Goal: Information Seeking & Learning: Find specific fact

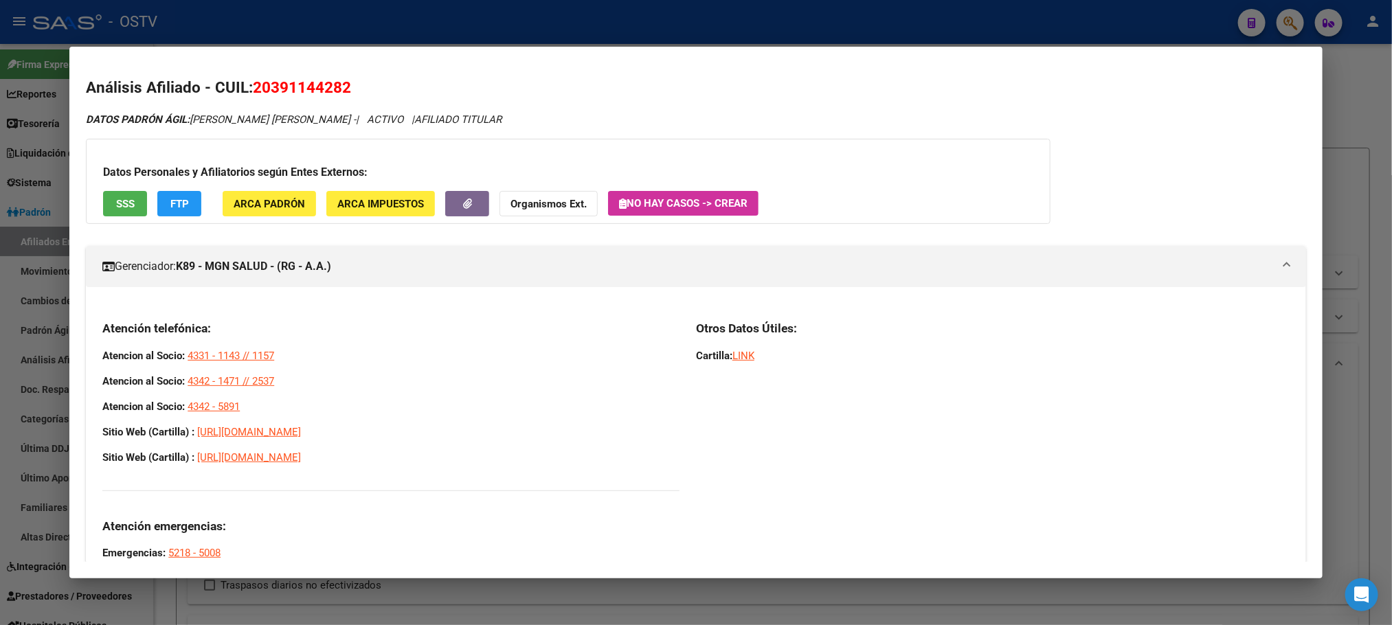
scroll to position [68, 0]
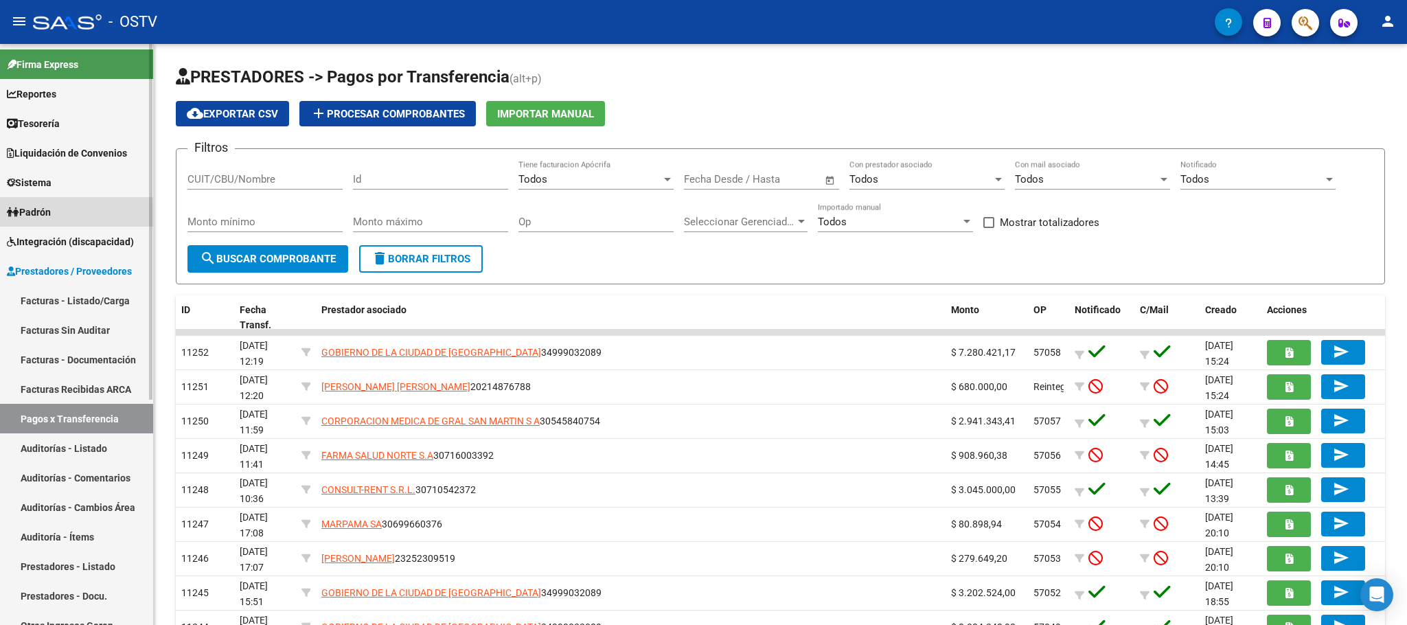
click at [50, 216] on span "Padrón" at bounding box center [29, 212] width 44 height 15
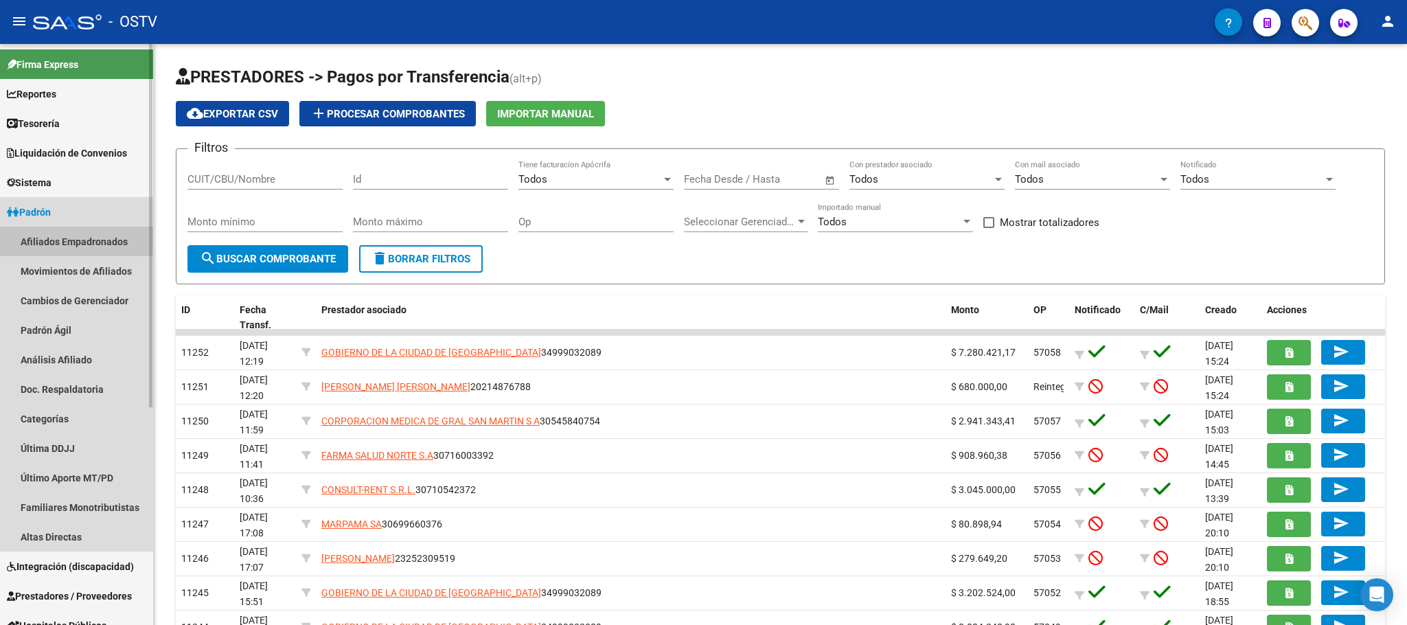
drag, startPoint x: 50, startPoint y: 236, endPoint x: 83, endPoint y: 239, distance: 33.1
click at [52, 236] on link "Afiliados Empadronados" at bounding box center [76, 242] width 153 height 30
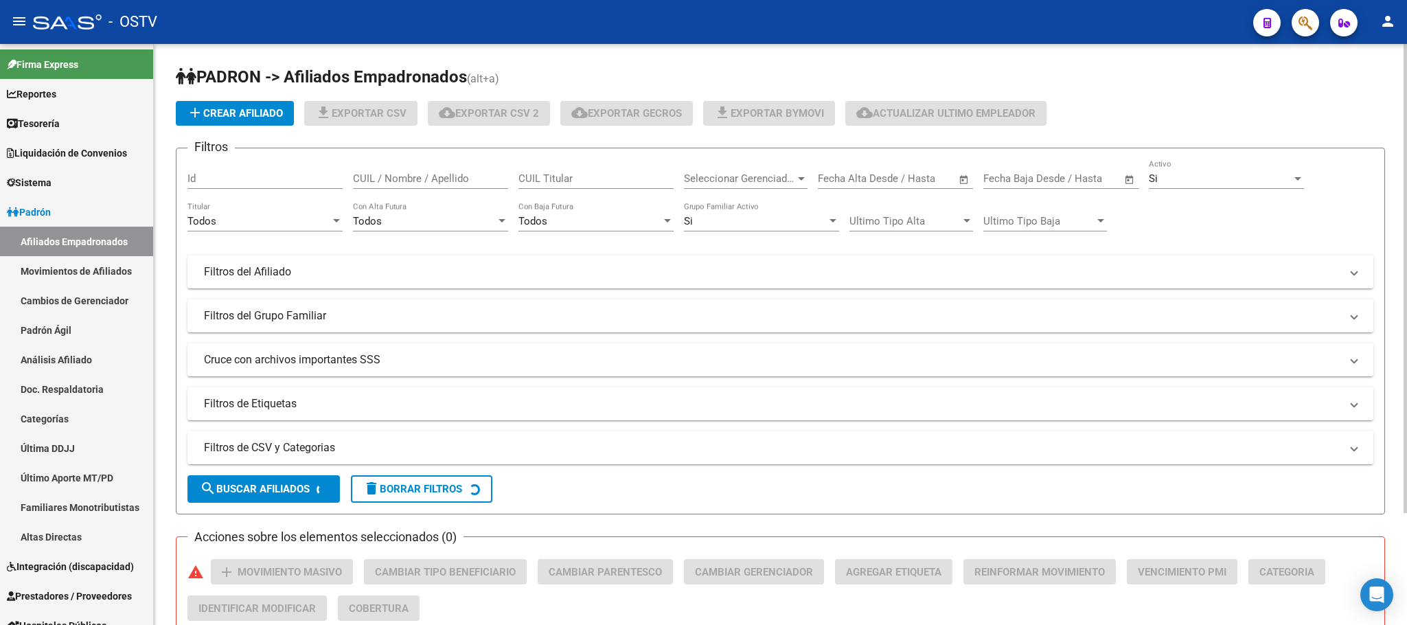
click at [354, 464] on mat-expansion-panel-header "Filtros de CSV y Categorias" at bounding box center [781, 447] width 1186 height 33
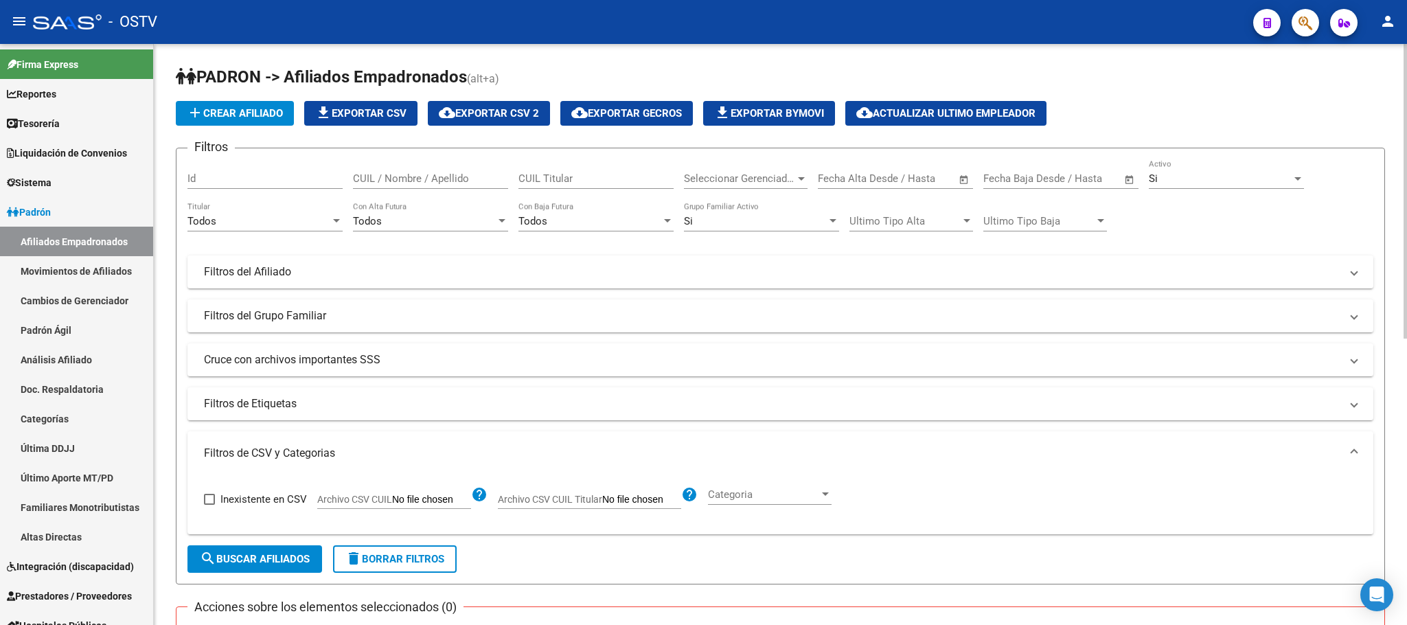
click at [396, 513] on div "Inexistente en CSV Archivo CSV CUIL help Archivo CSV CUIL Titular help Categori…" at bounding box center [780, 499] width 1153 height 48
click at [417, 508] on label "Archivo CSV CUIL" at bounding box center [394, 501] width 154 height 15
click at [417, 506] on input "Archivo CSV CUIL" at bounding box center [431, 500] width 79 height 12
type input "C:\fakepath\para recibos cosi.csv"
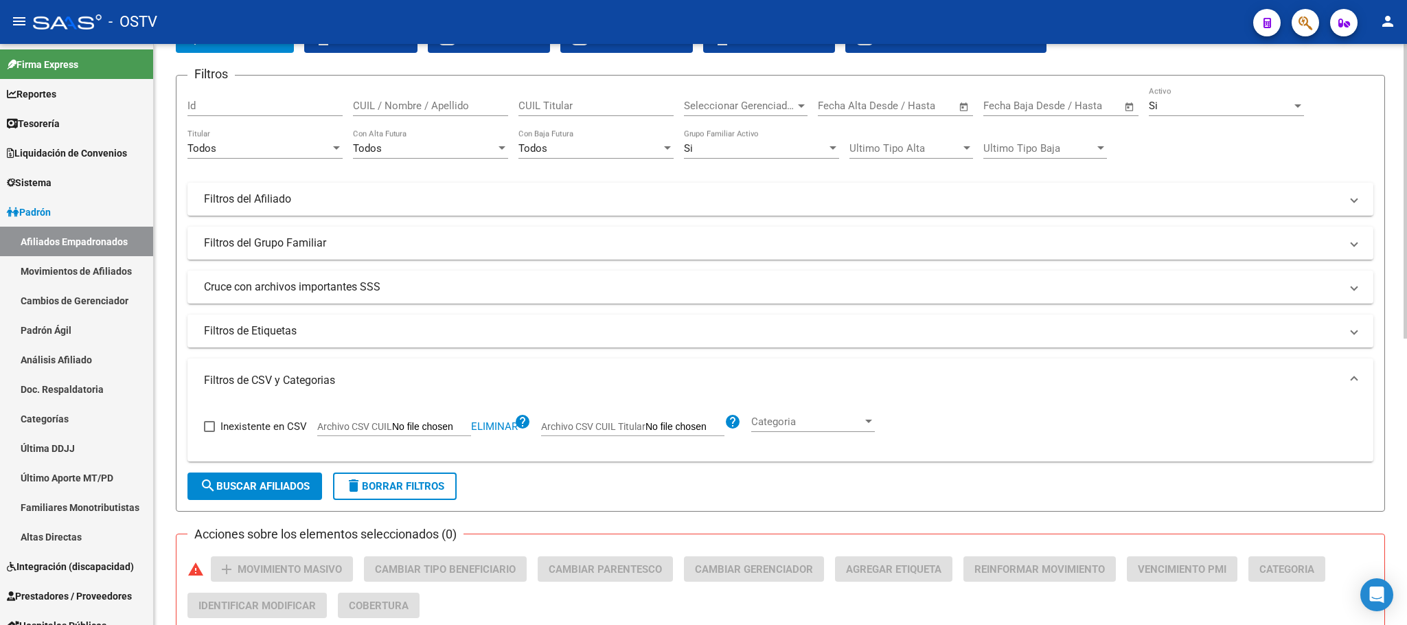
scroll to position [412, 0]
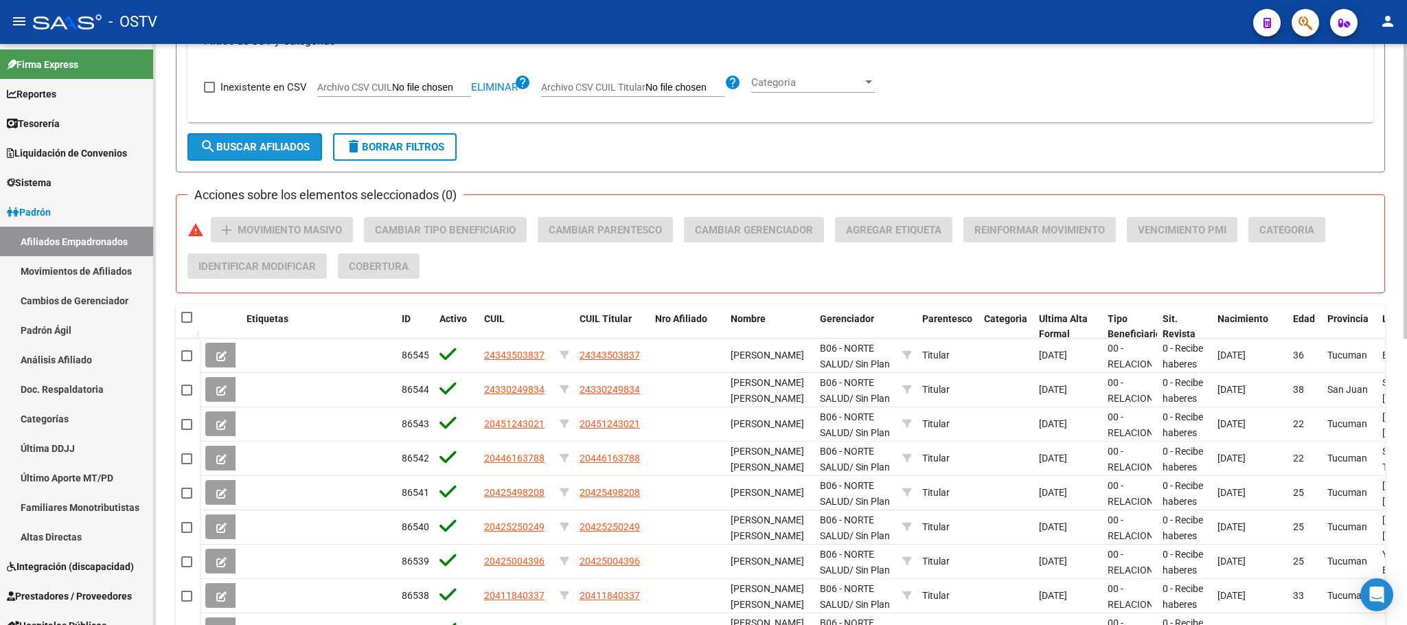
click at [266, 145] on span "search Buscar Afiliados" at bounding box center [255, 147] width 110 height 12
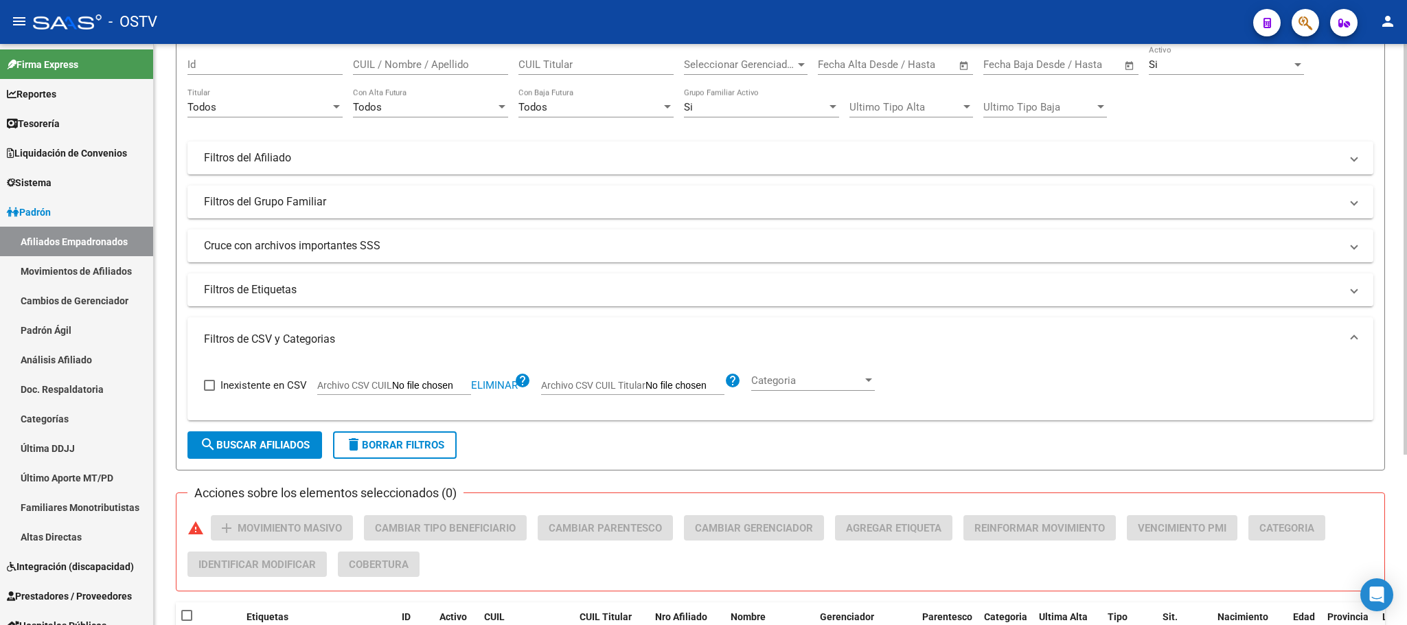
scroll to position [0, 0]
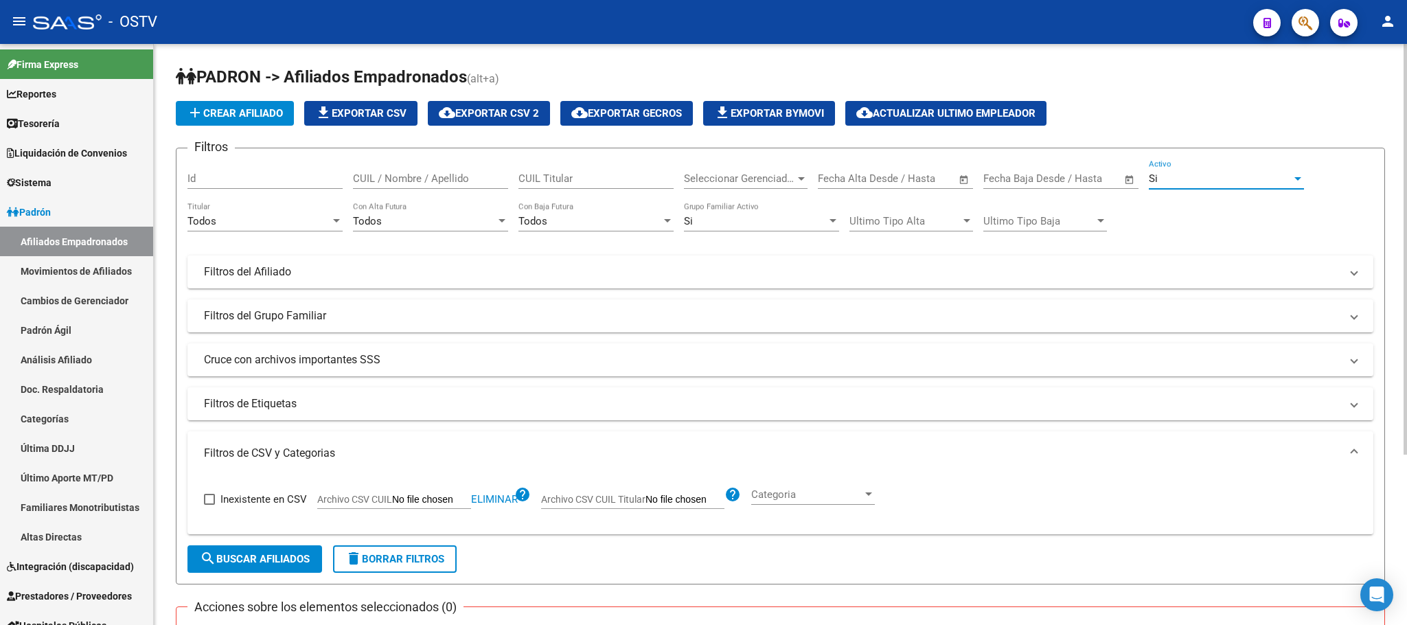
click at [1195, 185] on div "Si" at bounding box center [1220, 178] width 143 height 12
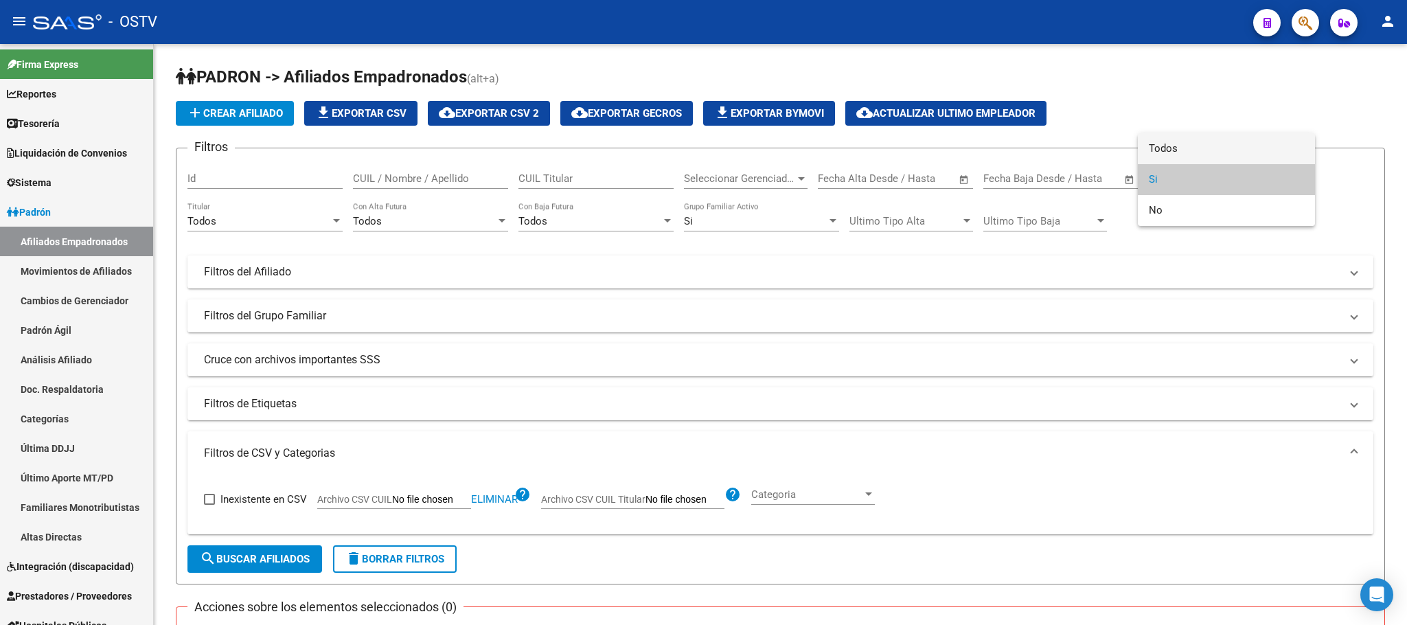
click at [1195, 159] on span "Todos" at bounding box center [1226, 148] width 155 height 31
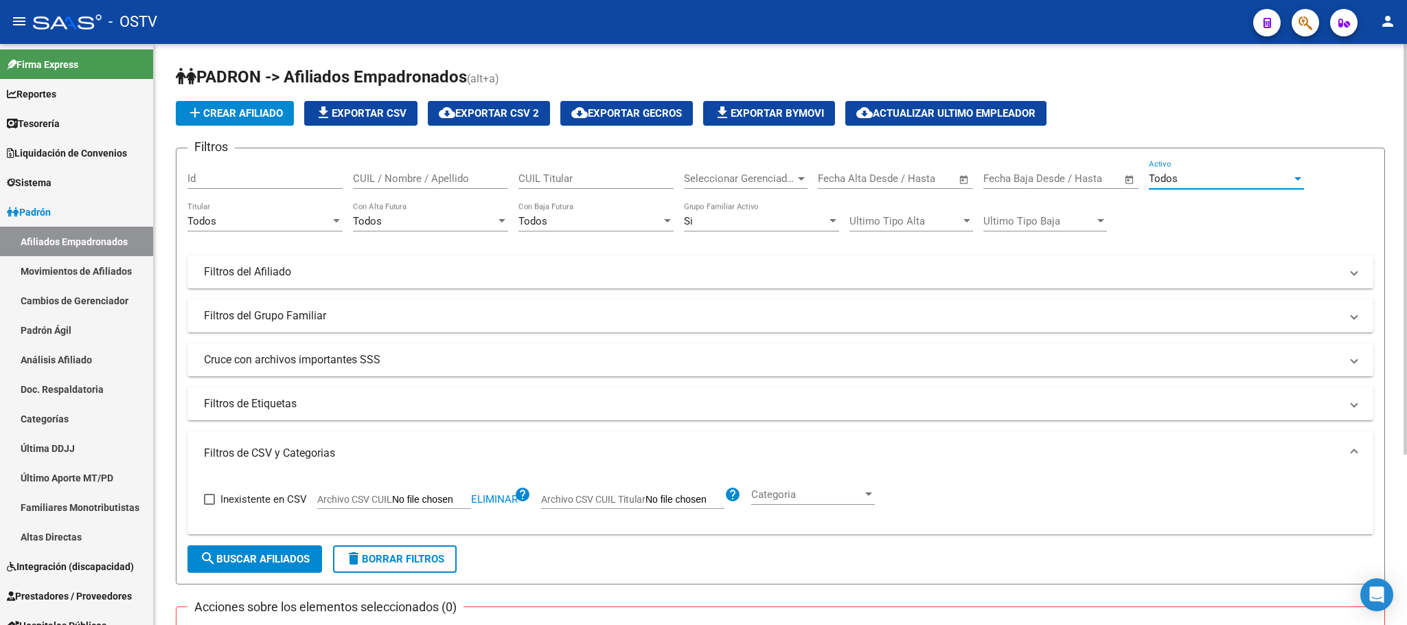
click at [297, 550] on button "search Buscar Afiliados" at bounding box center [255, 558] width 135 height 27
click at [177, 398] on form "Filtros Id CUIL / Nombre / Apellido CUIL Titular Seleccionar Gerenciador Selecc…" at bounding box center [780, 366] width 1209 height 437
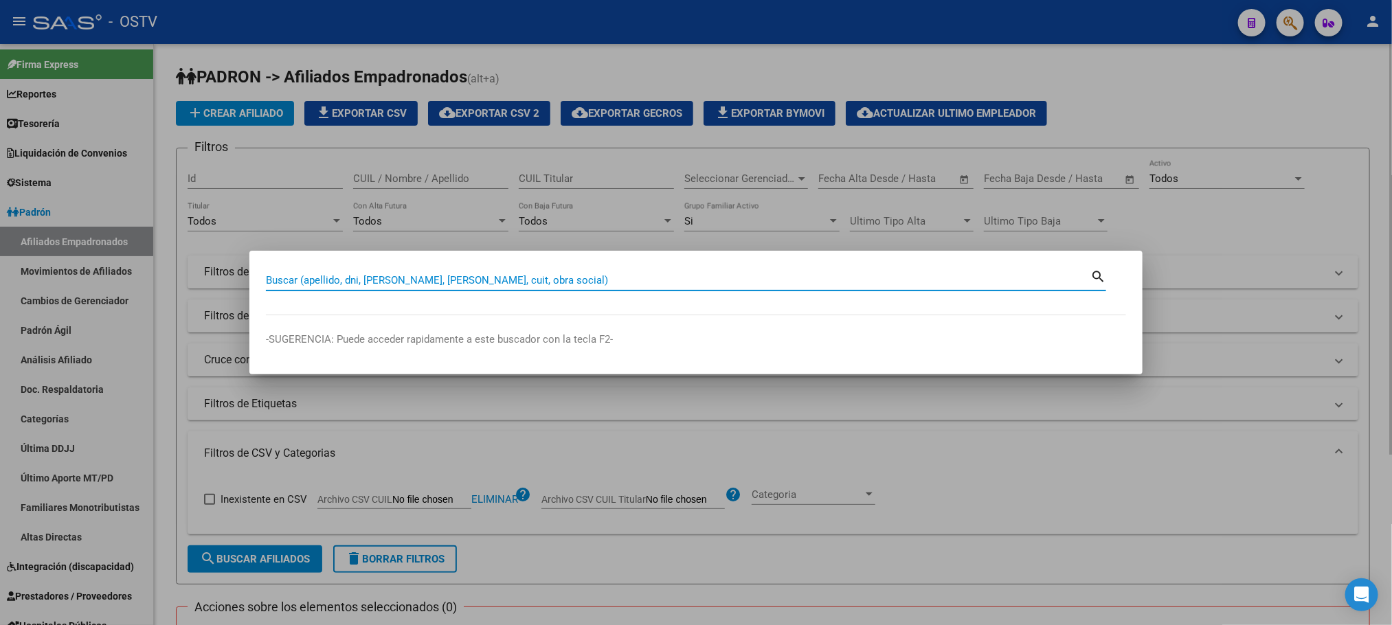
paste input "5806604"
type input "5806604"
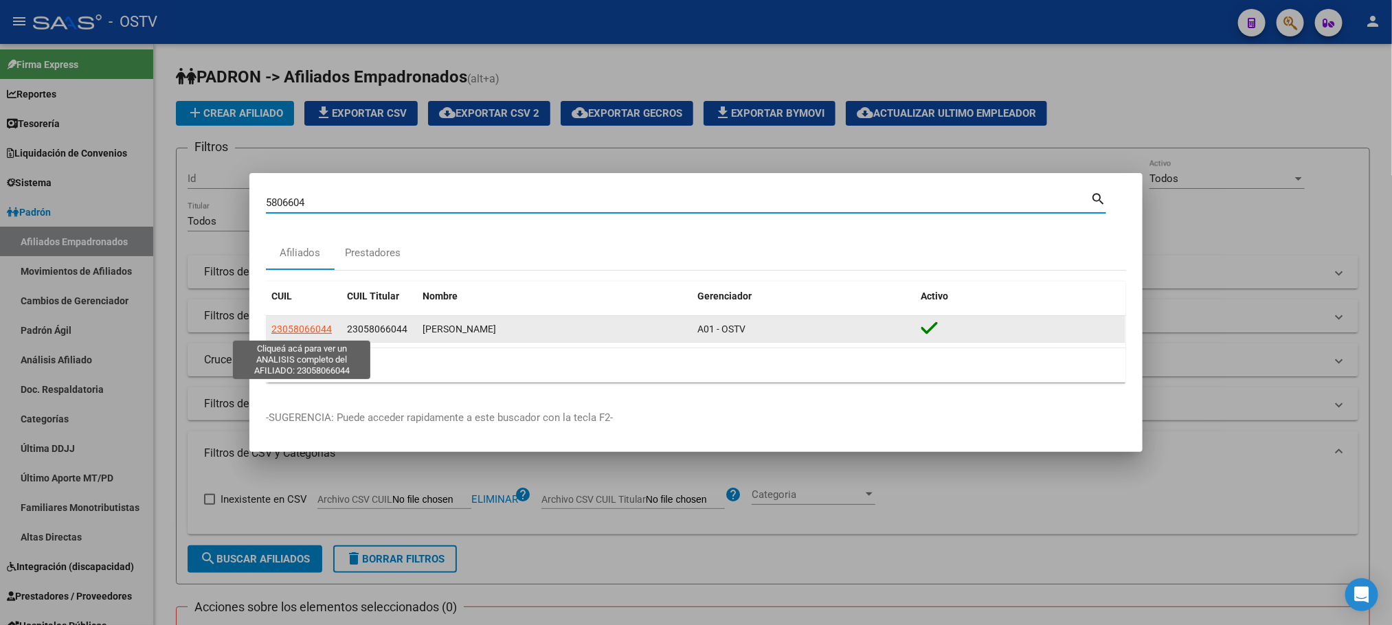
click at [303, 328] on span "23058066044" at bounding box center [301, 328] width 60 height 11
type textarea "23058066044"
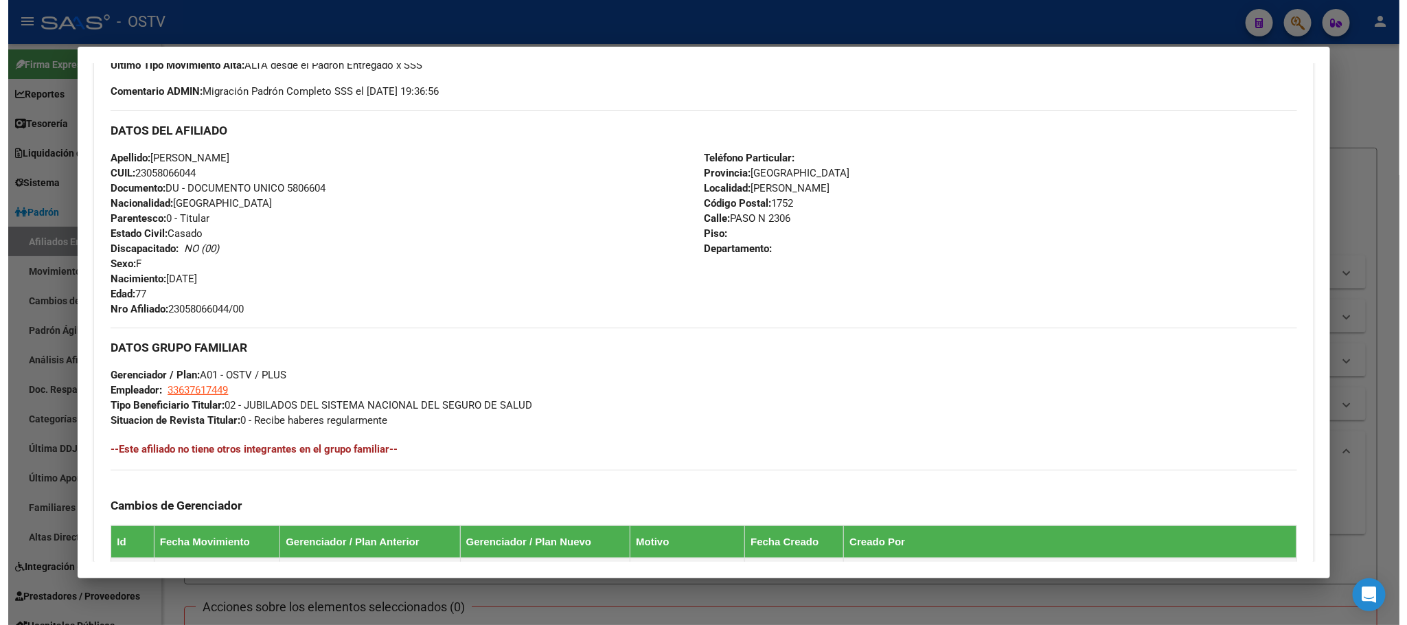
scroll to position [309, 0]
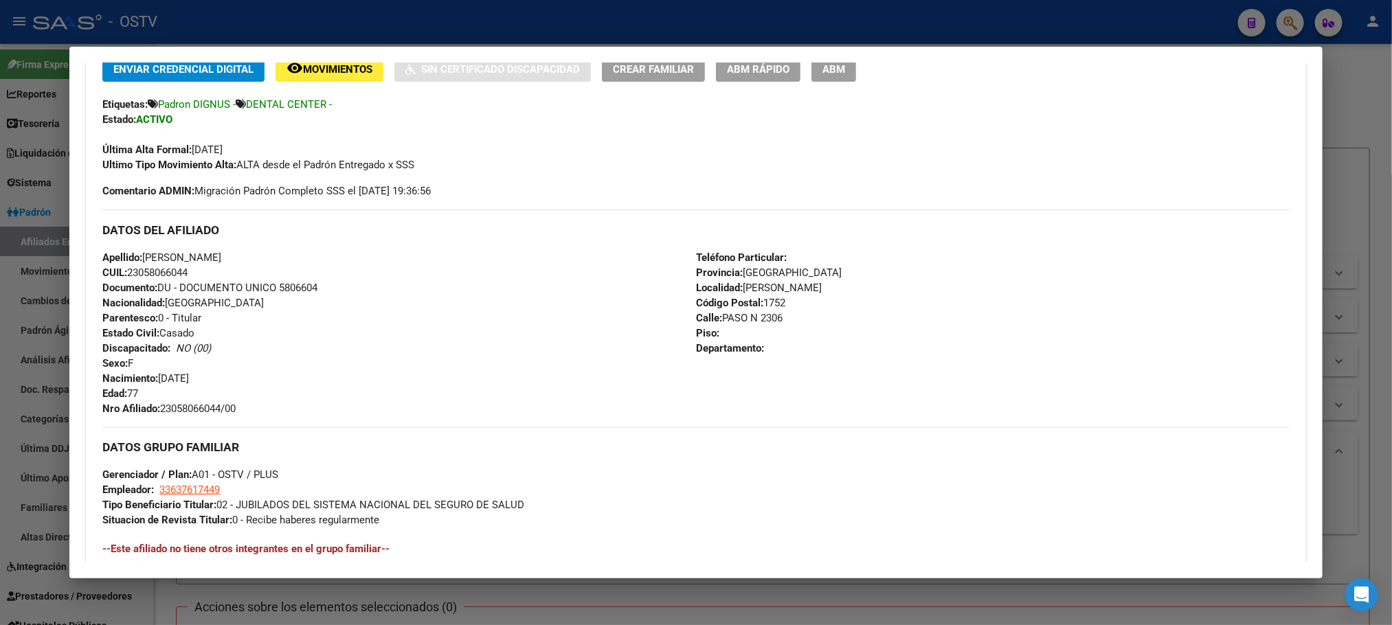
click at [812, 77] on button "ABM" at bounding box center [833, 68] width 45 height 25
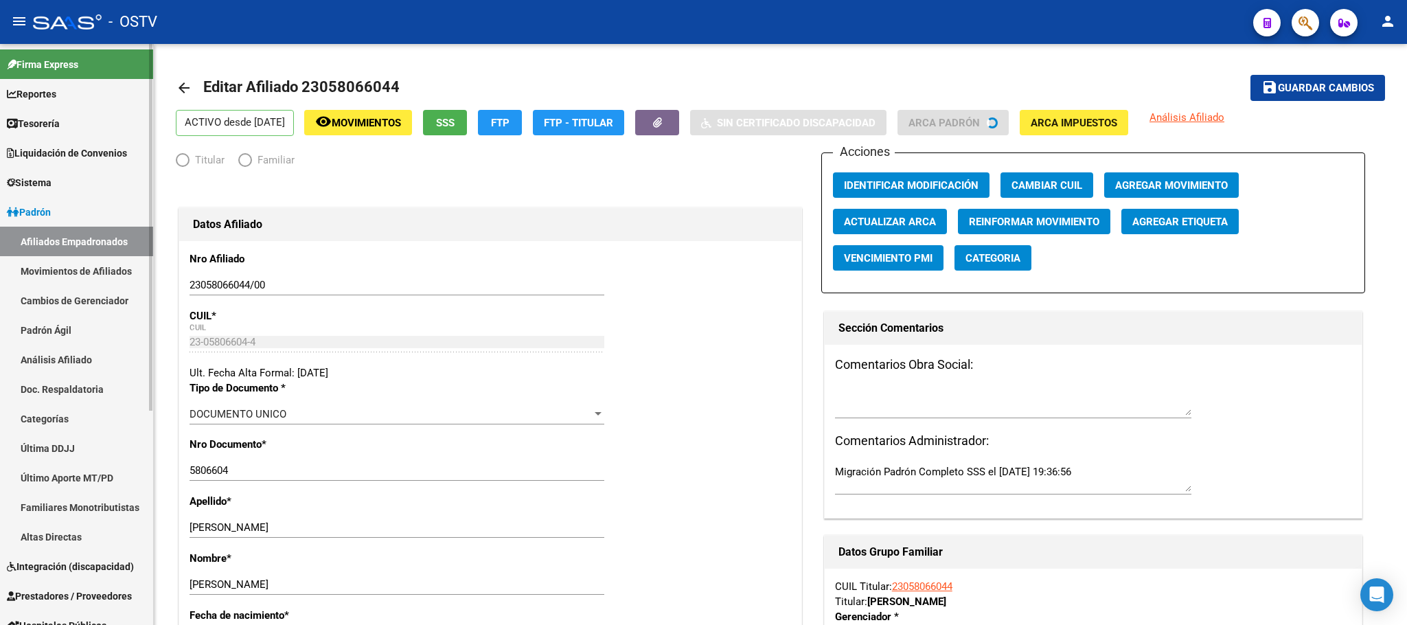
radio input "true"
type input "33-63761744-9"
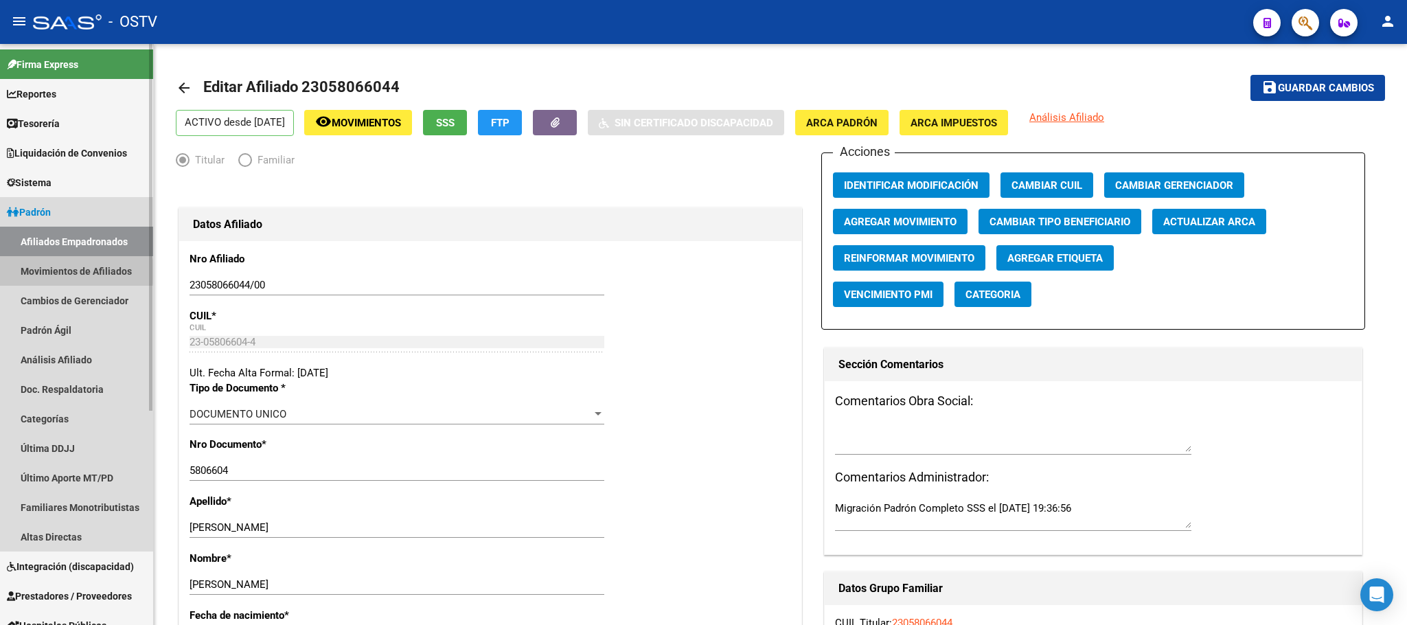
click at [46, 272] on link "Movimientos de Afiliados" at bounding box center [76, 271] width 153 height 30
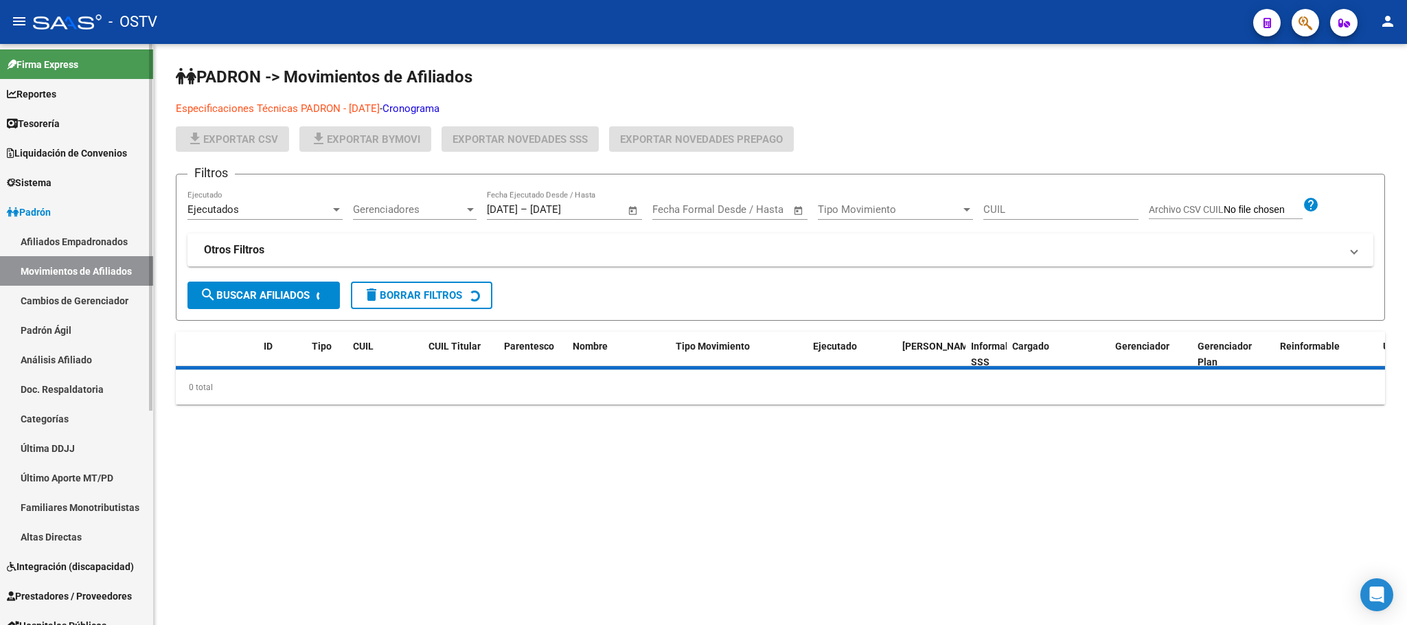
click at [67, 239] on link "Afiliados Empadronados" at bounding box center [76, 242] width 153 height 30
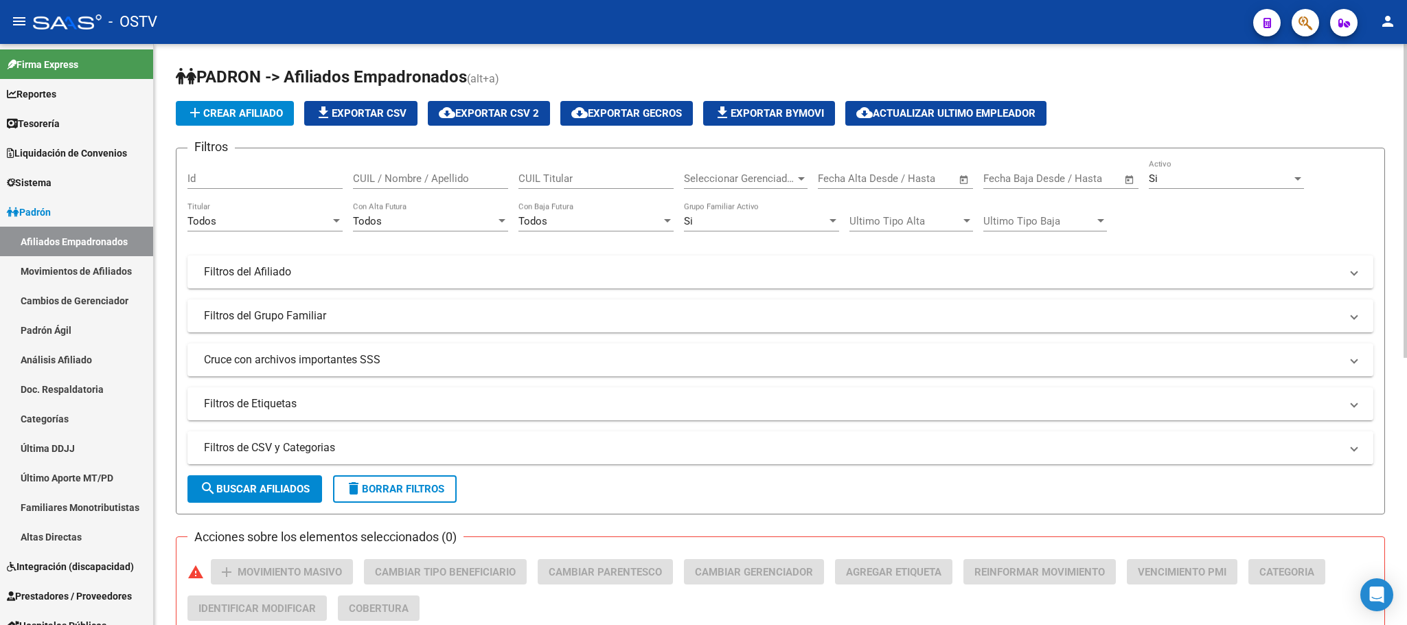
click at [437, 439] on mat-expansion-panel-header "Filtros de CSV y Categorias" at bounding box center [781, 447] width 1186 height 33
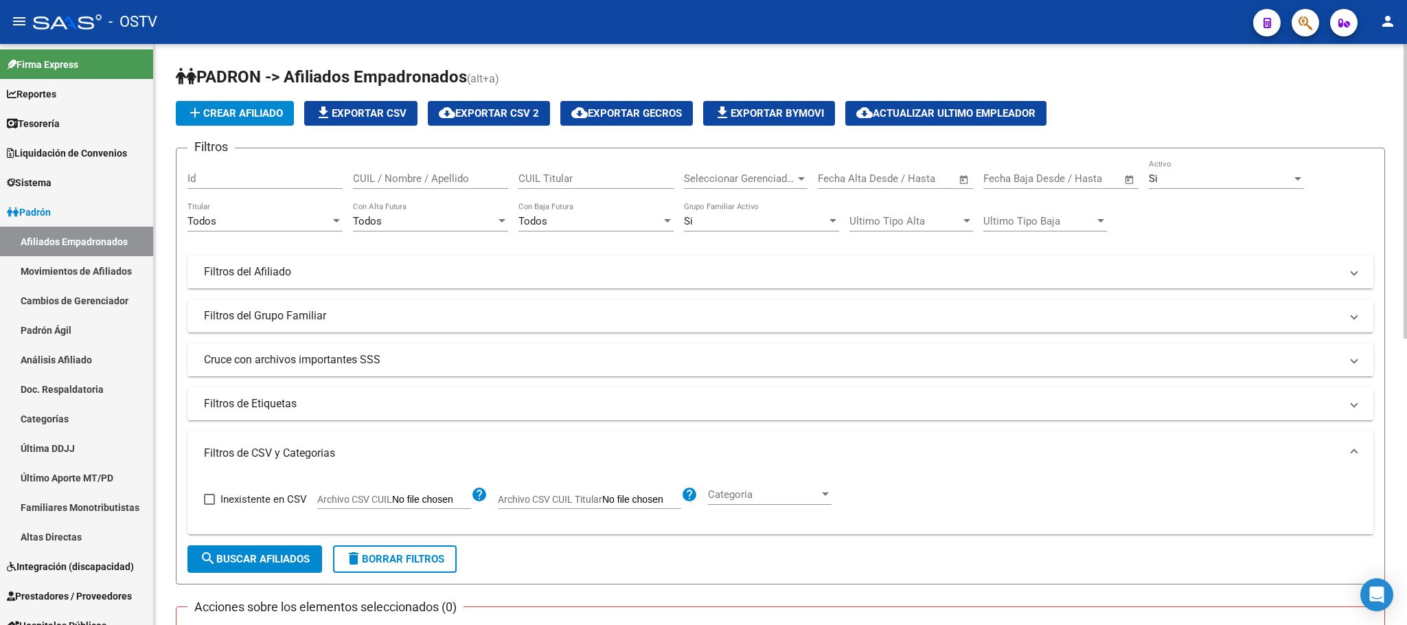
click at [435, 501] on input "Archivo CSV CUIL" at bounding box center [431, 500] width 79 height 12
click at [606, 499] on input "Archivo CSV CUIL Titular" at bounding box center [641, 500] width 79 height 12
type input "C:\fakepath\para recibos cosi.csv"
click at [260, 551] on button "search Buscar Afiliados" at bounding box center [255, 558] width 135 height 27
click at [252, 225] on div "Todos" at bounding box center [259, 221] width 143 height 12
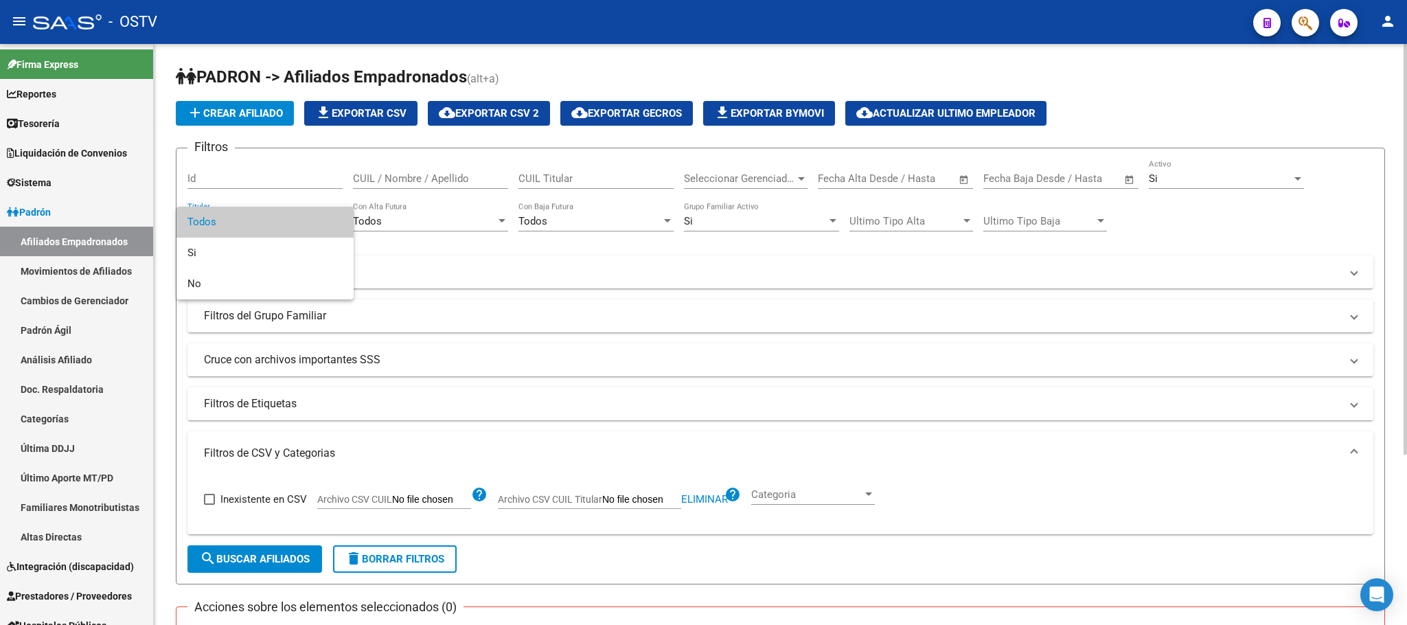
click at [223, 220] on span "Todos" at bounding box center [265, 222] width 155 height 31
click at [163, 484] on div "PADRON -> Afiliados Empadronados (alt+a) add Crear Afiliado file_download Expor…" at bounding box center [780, 454] width 1253 height 820
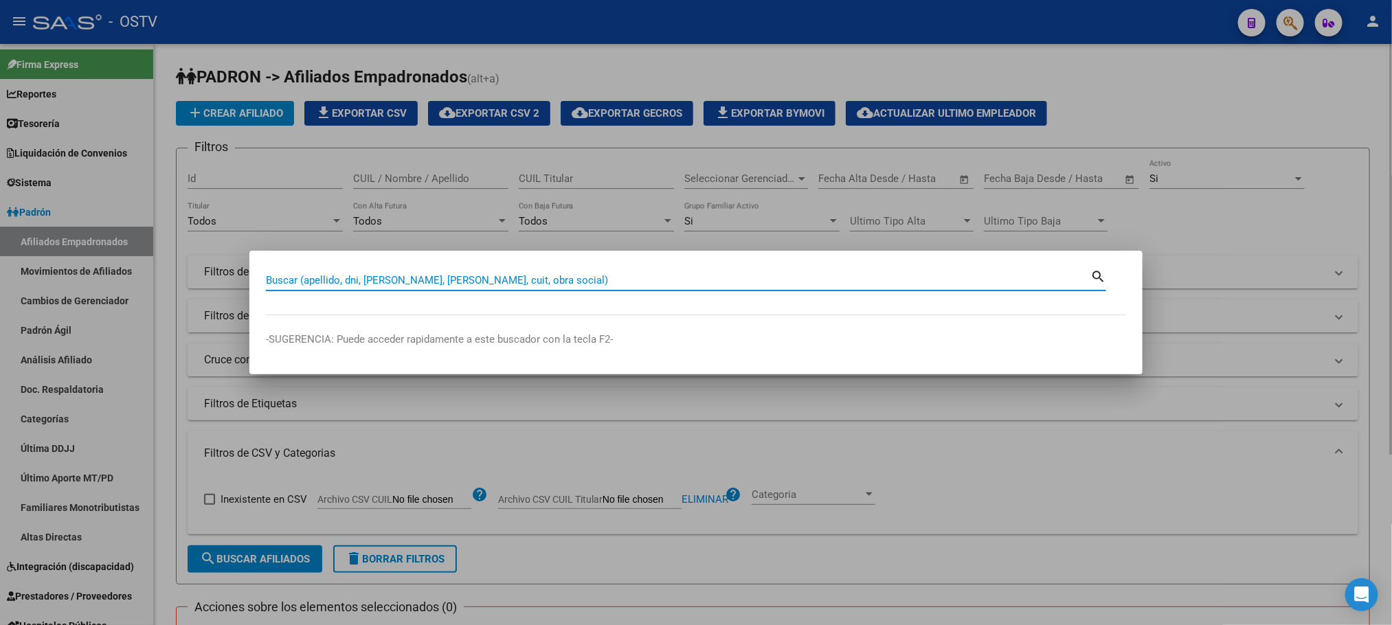
paste input "12114616"
type input "12114616"
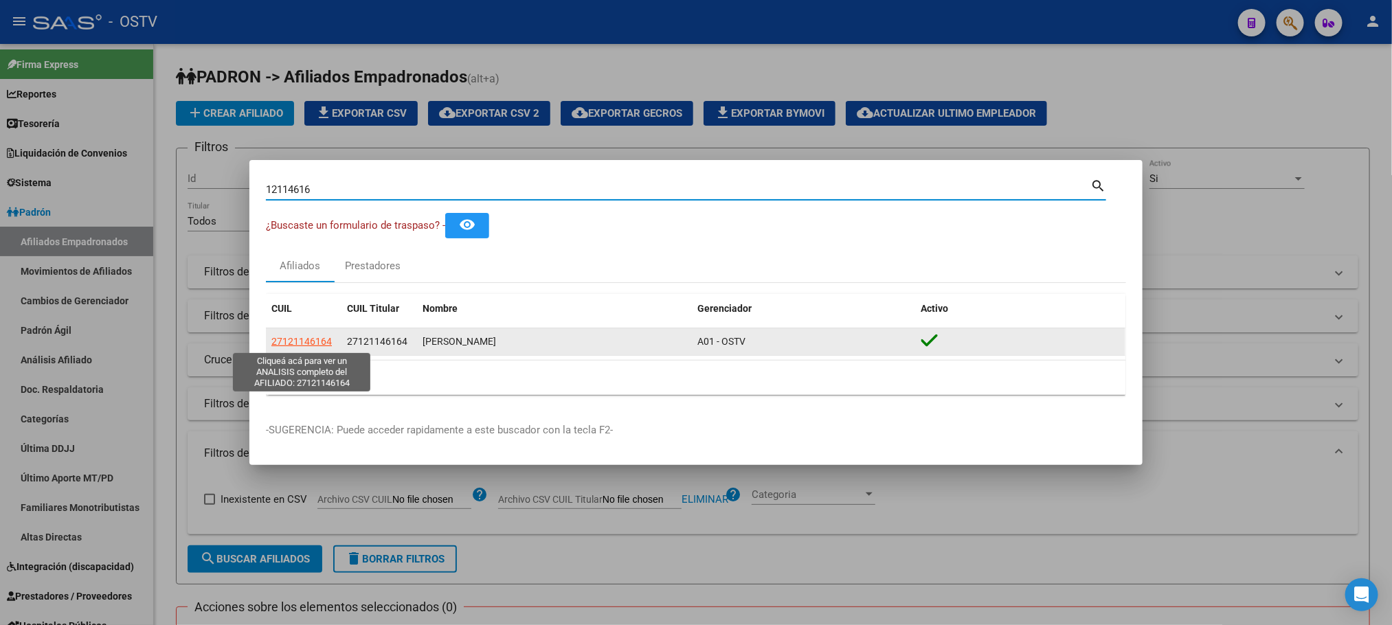
click at [304, 341] on span "27121146164" at bounding box center [301, 341] width 60 height 11
type textarea "27121146164"
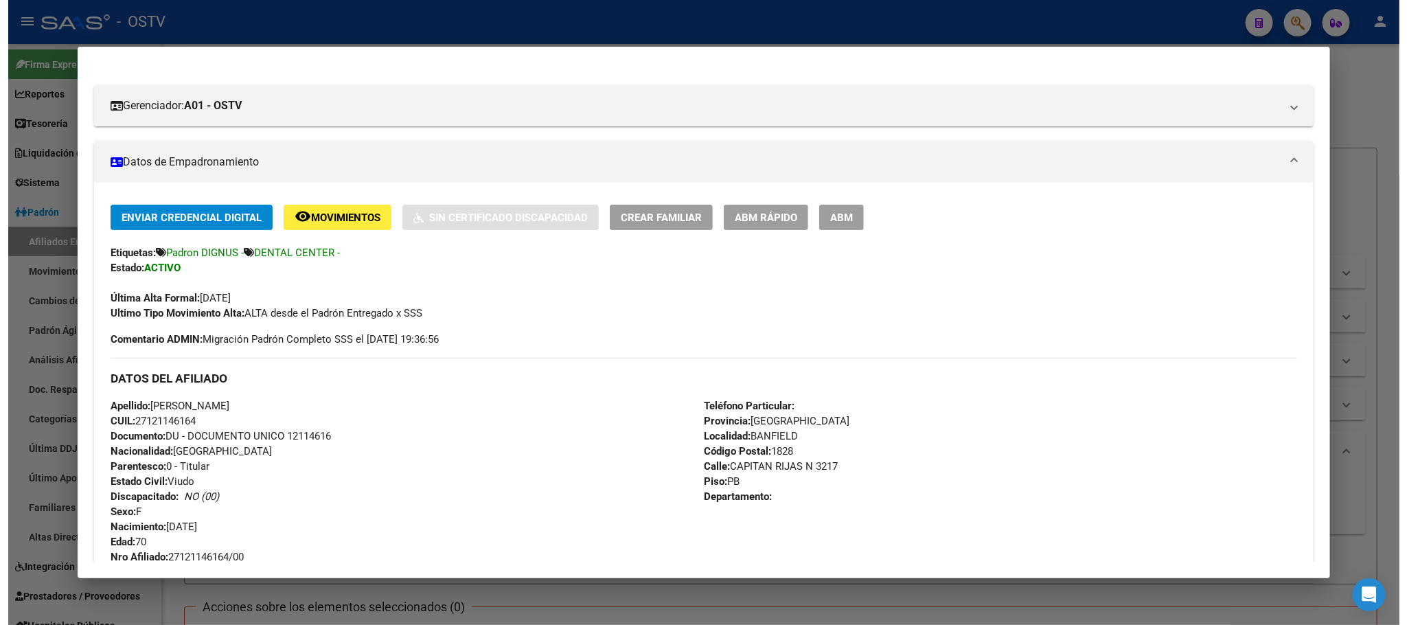
scroll to position [412, 0]
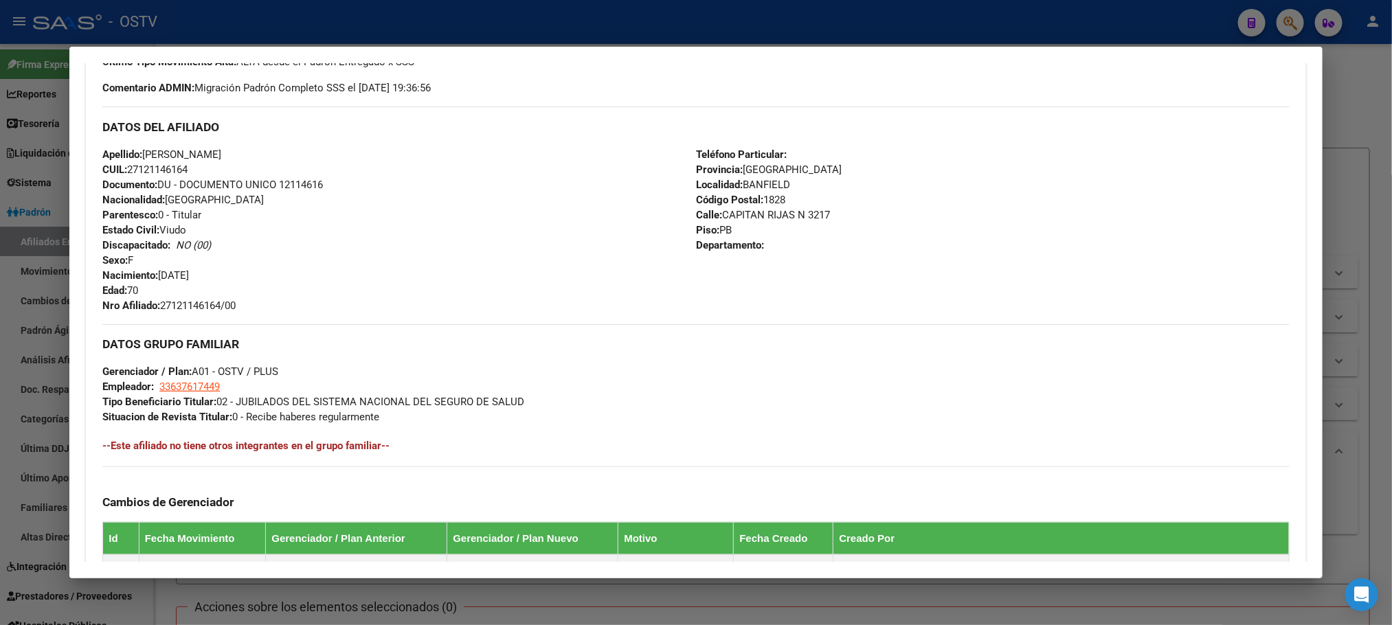
click at [174, 590] on div at bounding box center [696, 312] width 1392 height 625
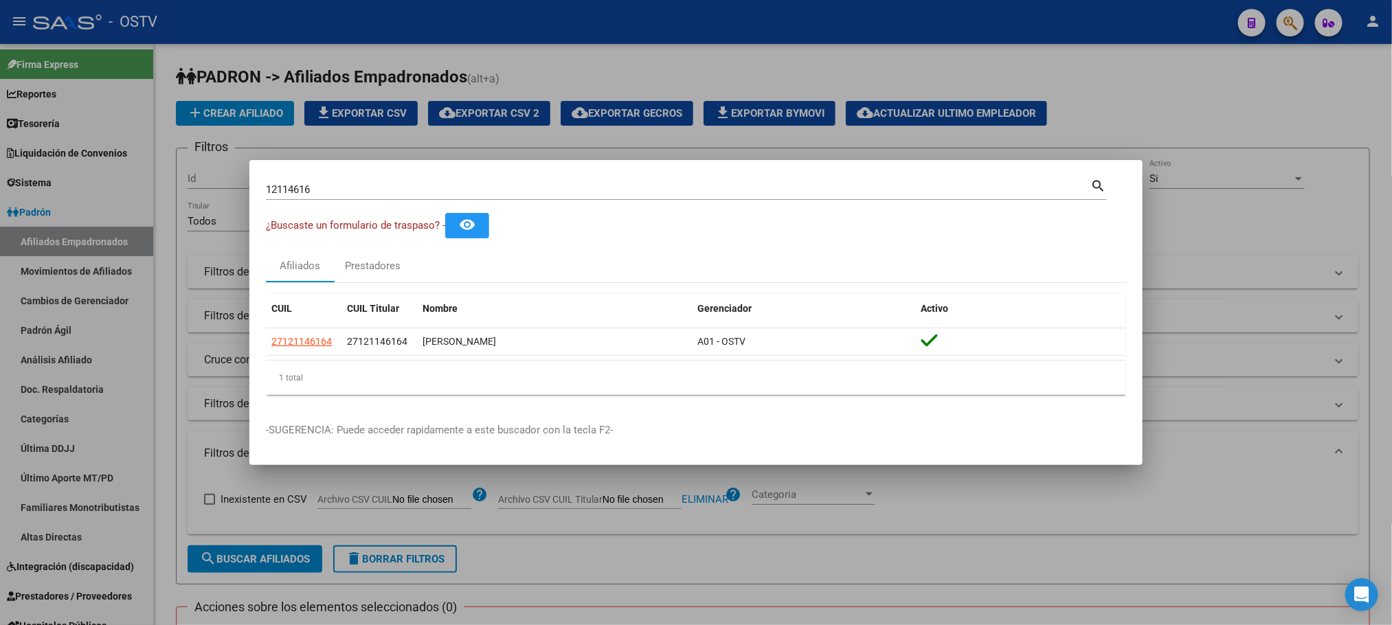
click at [173, 370] on div at bounding box center [696, 312] width 1392 height 625
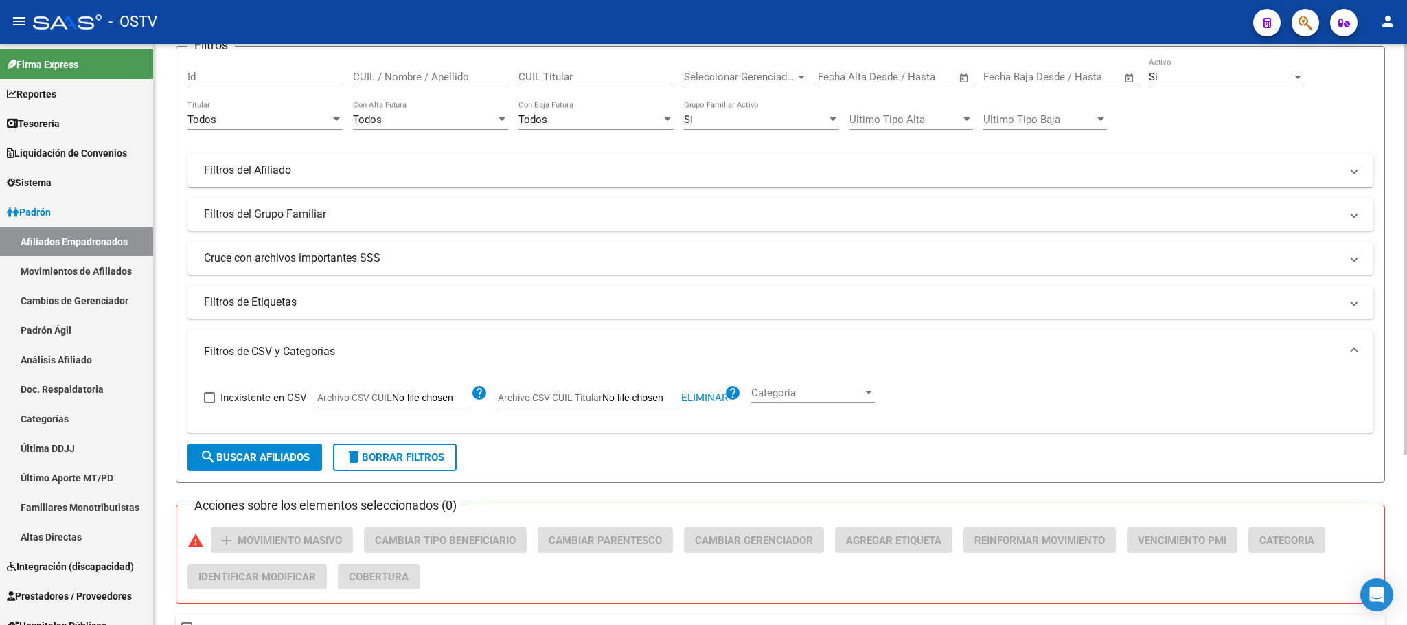
scroll to position [240, 0]
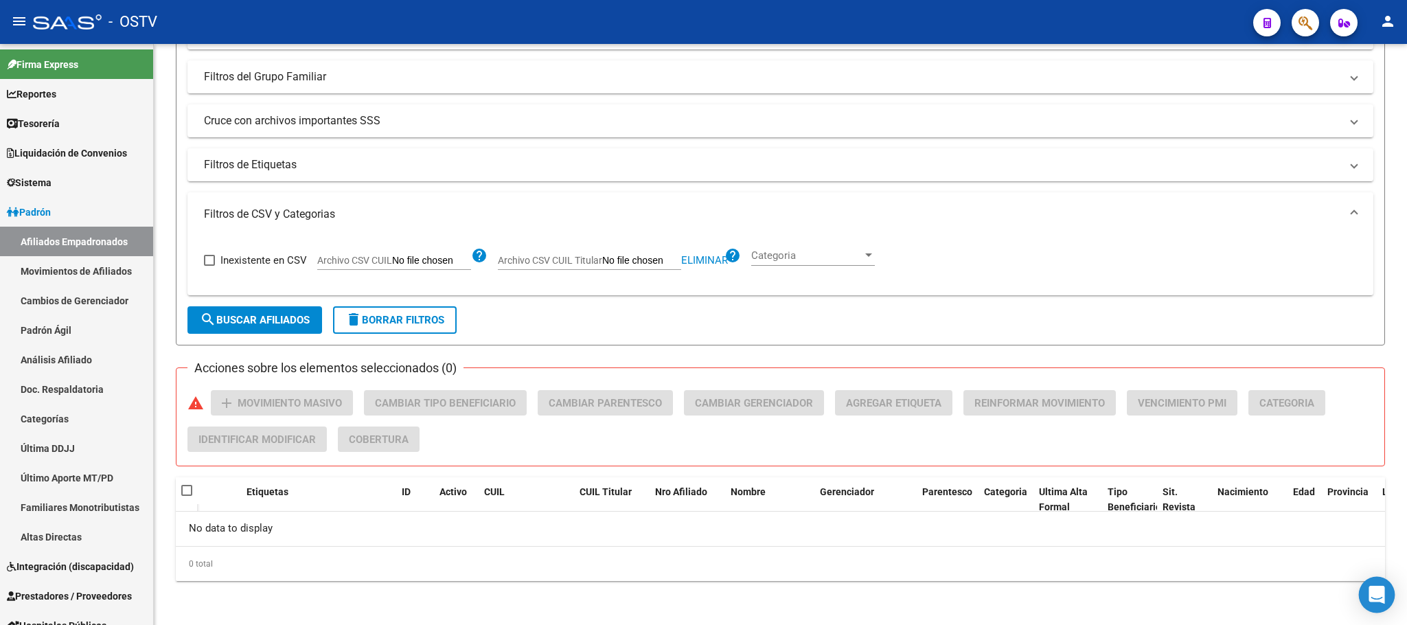
click at [1376, 590] on icon "Open Intercom Messenger" at bounding box center [1377, 595] width 16 height 18
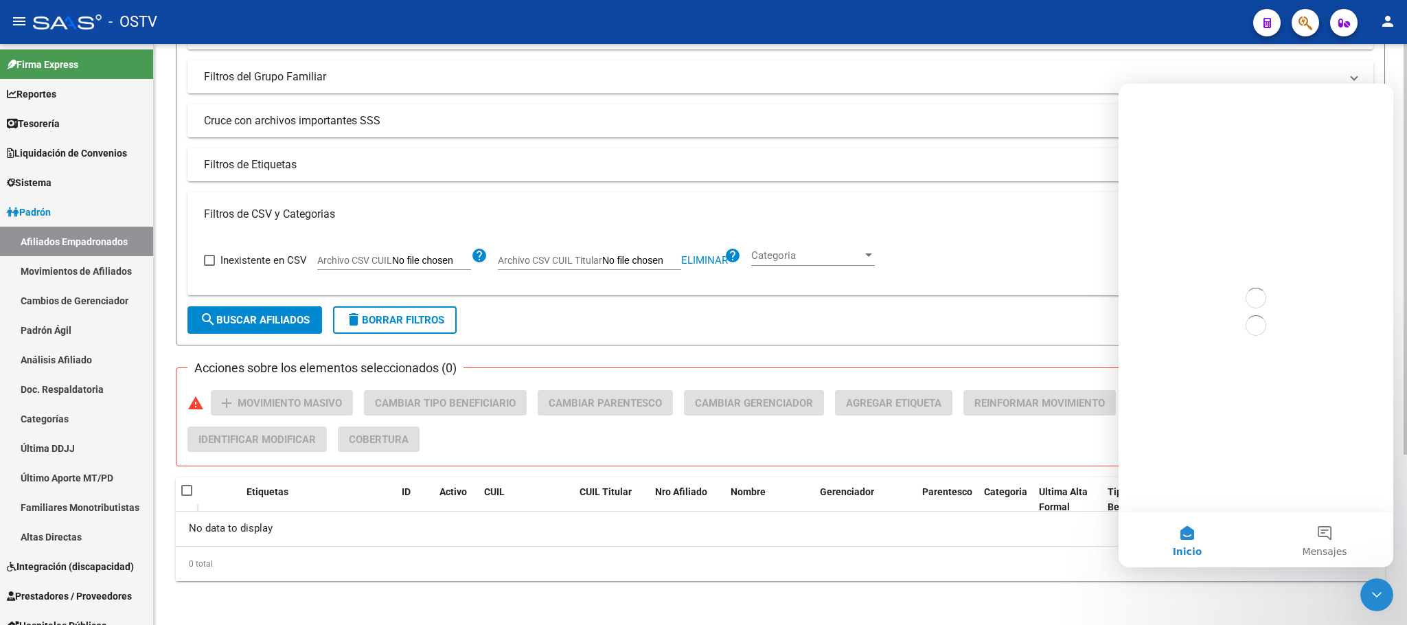
scroll to position [0, 0]
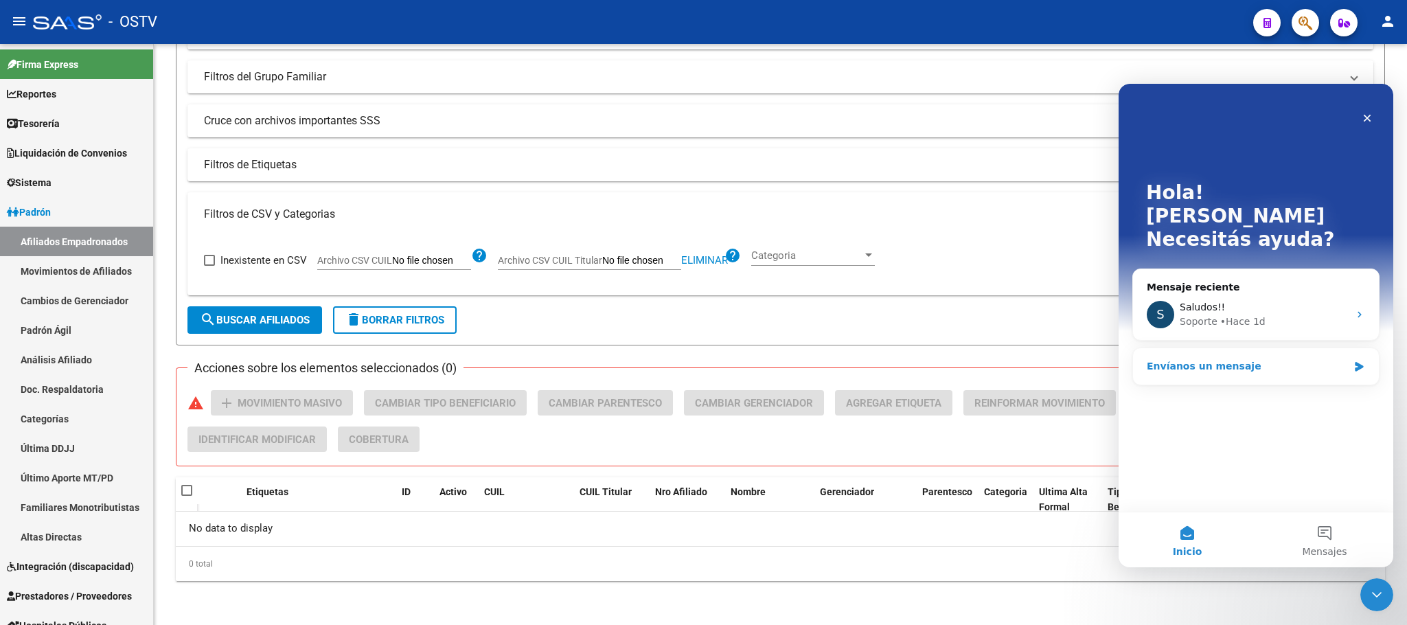
click at [1246, 359] on div "Envíanos un mensaje" at bounding box center [1247, 366] width 201 height 14
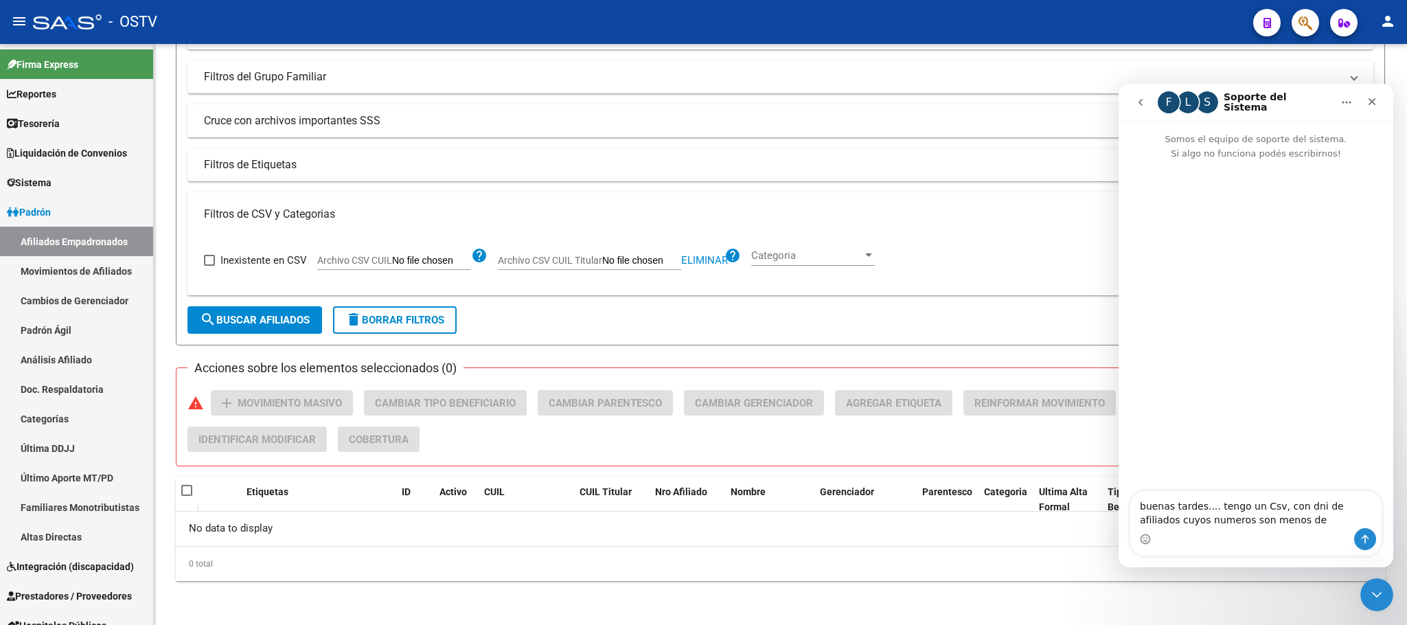
type textarea "buenas tardes.... tengo un Csv, con dni de afiliados cuyos numeros son menos de"
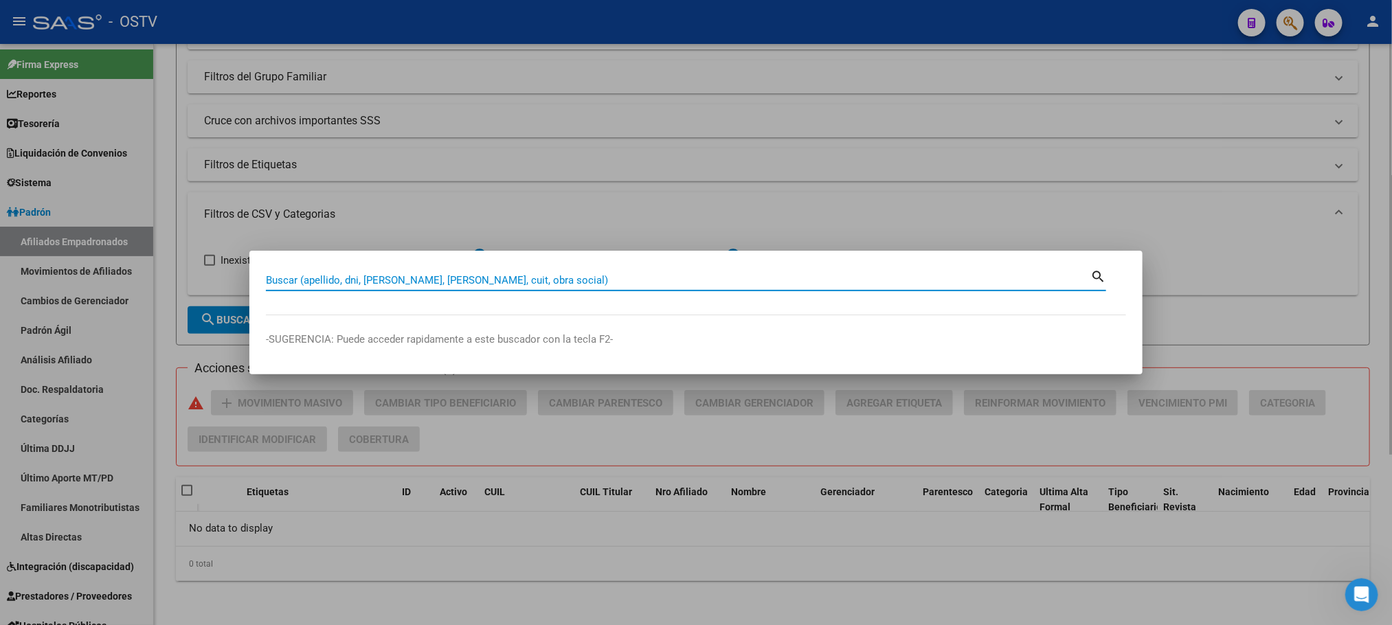
paste input "5806604"
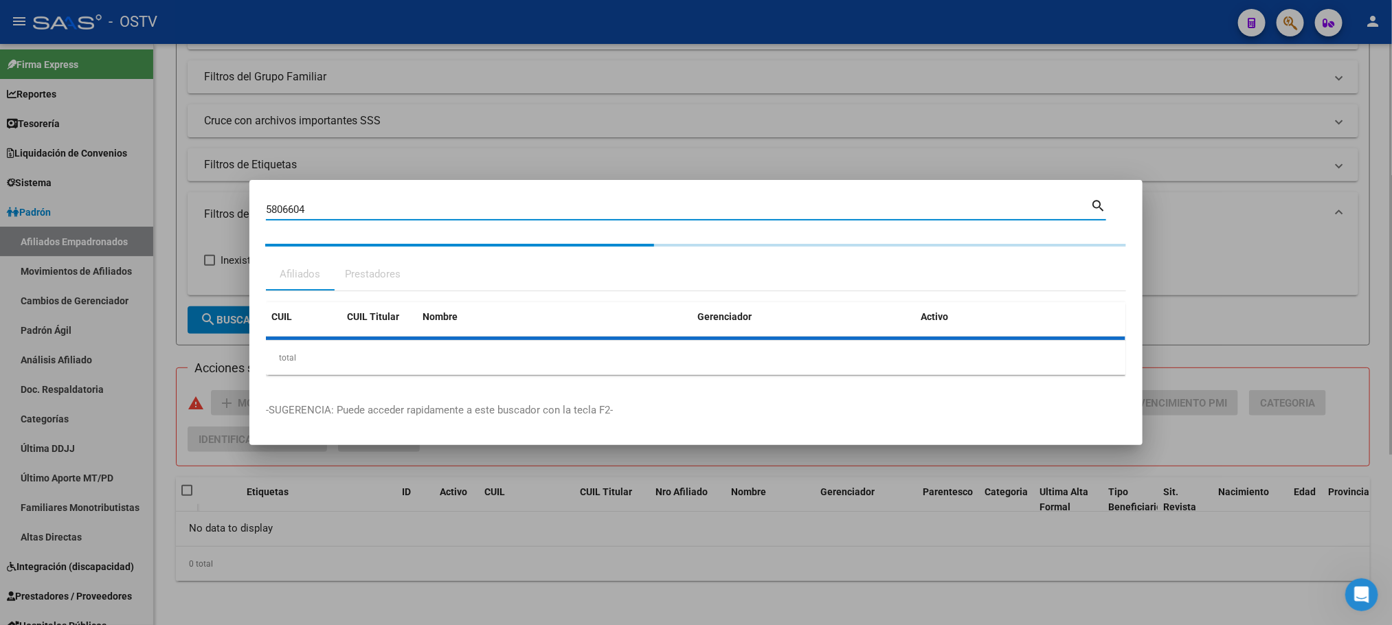
drag, startPoint x: 582, startPoint y: 593, endPoint x: 554, endPoint y: 592, distance: 27.5
click at [580, 593] on body "menu - OSTV person Firma Express Reportes Tablero de Control Ingresos Percibido…" at bounding box center [696, 312] width 1392 height 625
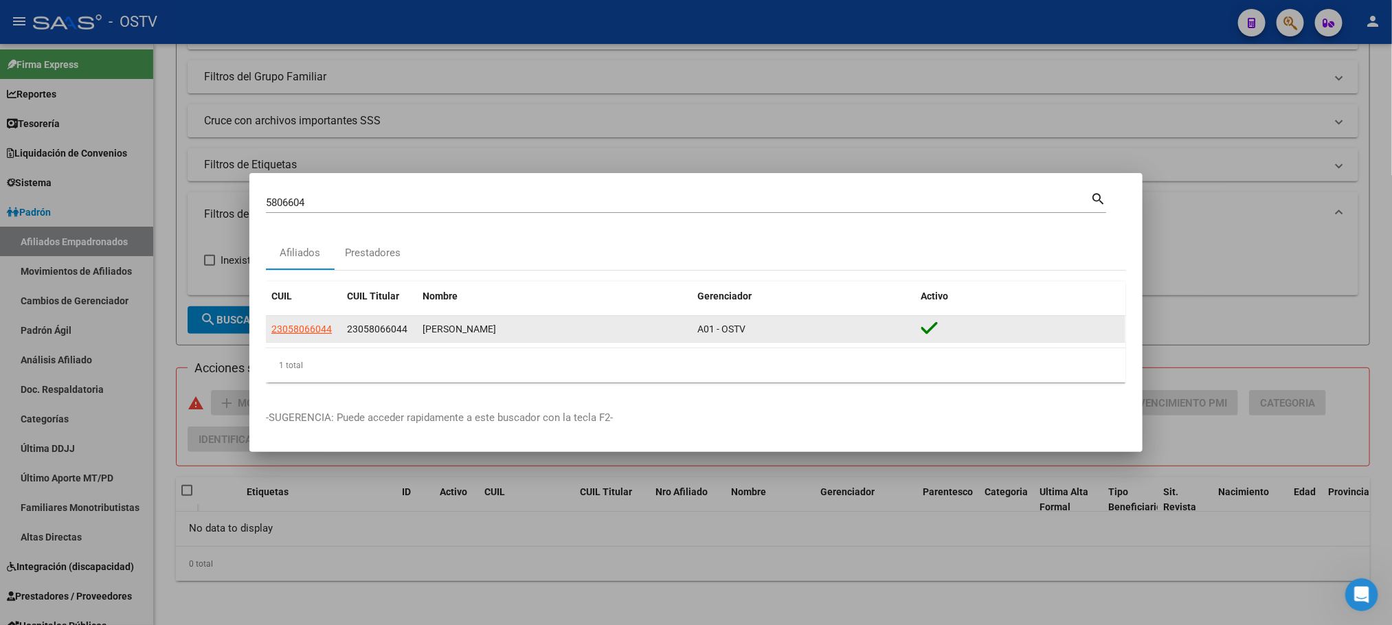
drag, startPoint x: 413, startPoint y: 326, endPoint x: 346, endPoint y: 324, distance: 66.6
click at [346, 324] on datatable-body-cell "23058066044" at bounding box center [379, 329] width 76 height 27
copy span "23058066044"
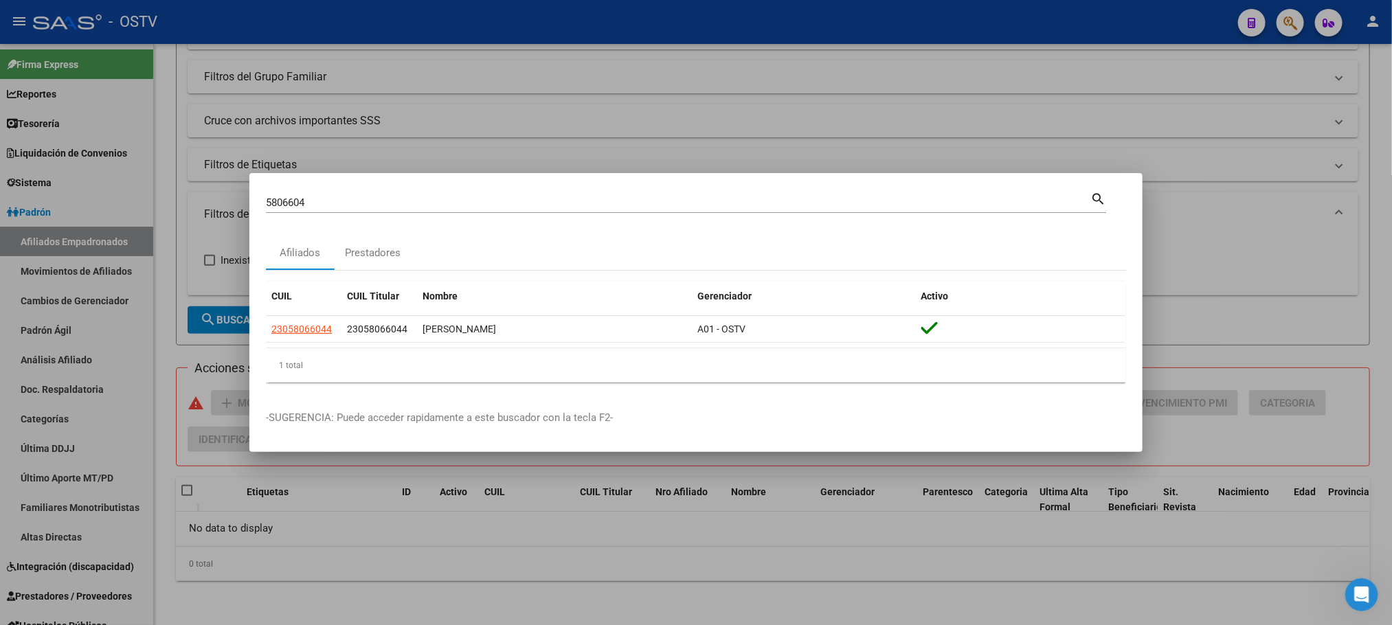
click at [326, 202] on input "5806604" at bounding box center [678, 202] width 824 height 12
paste input "64743"
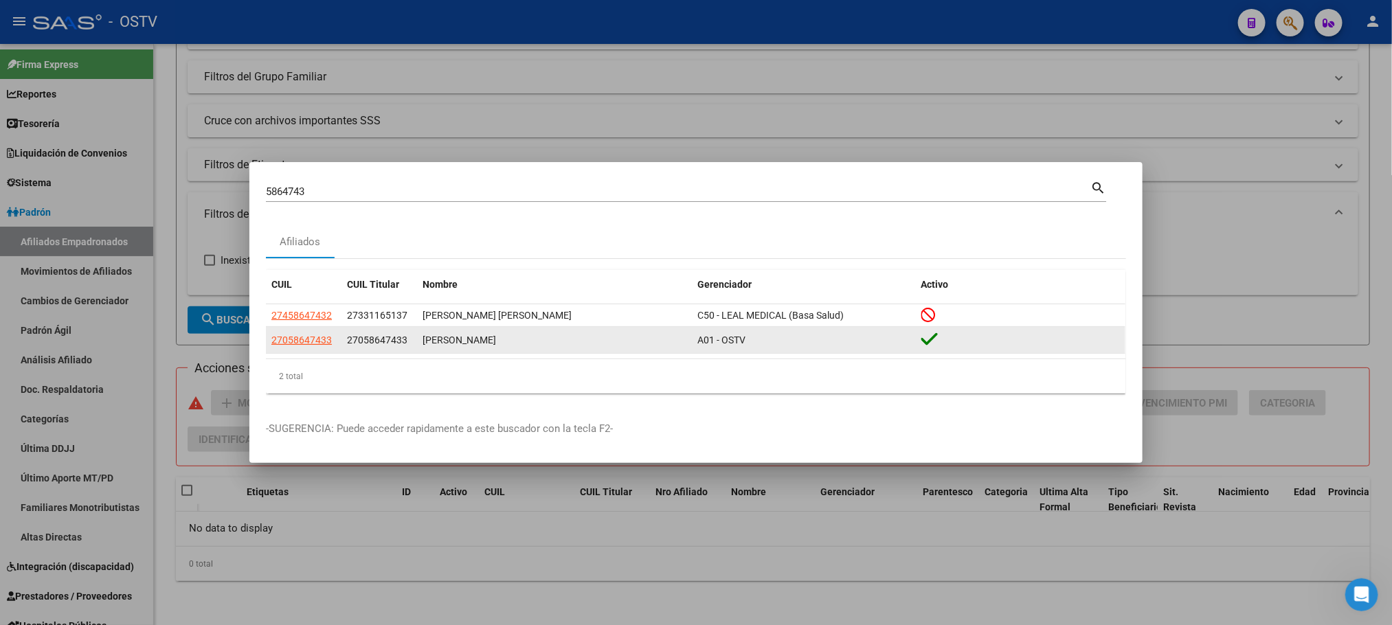
click at [409, 345] on div "27058647433" at bounding box center [379, 340] width 65 height 16
drag, startPoint x: 409, startPoint y: 345, endPoint x: 361, endPoint y: 347, distance: 48.1
click at [361, 347] on div "27058647433" at bounding box center [379, 340] width 65 height 16
copy span "27058647433"
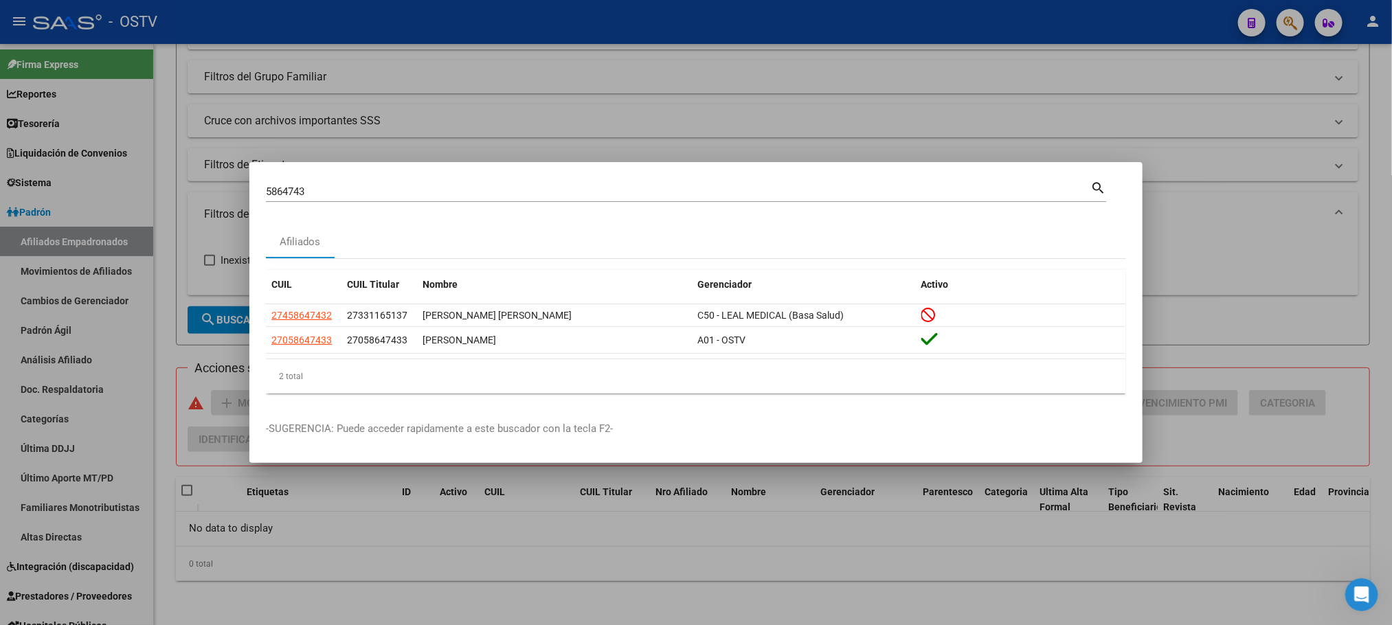
click at [295, 185] on input "5864743" at bounding box center [678, 191] width 824 height 12
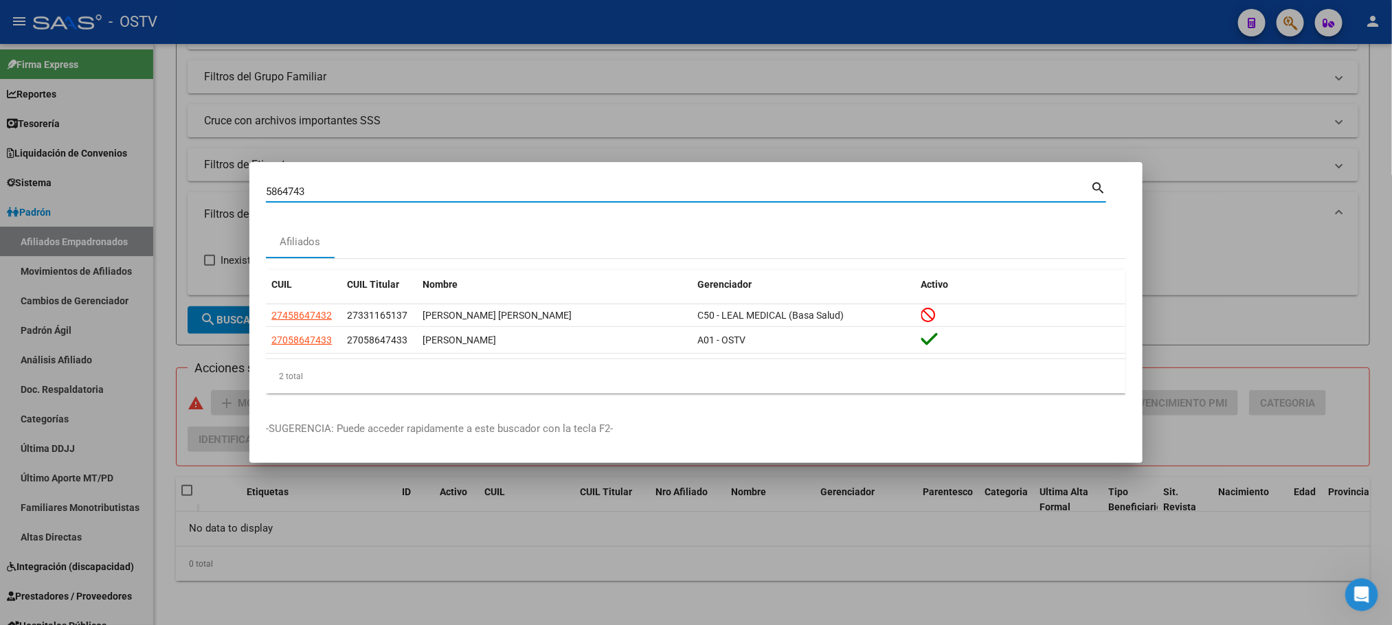
click at [295, 185] on input "5864743" at bounding box center [678, 191] width 824 height 12
paste input "296551"
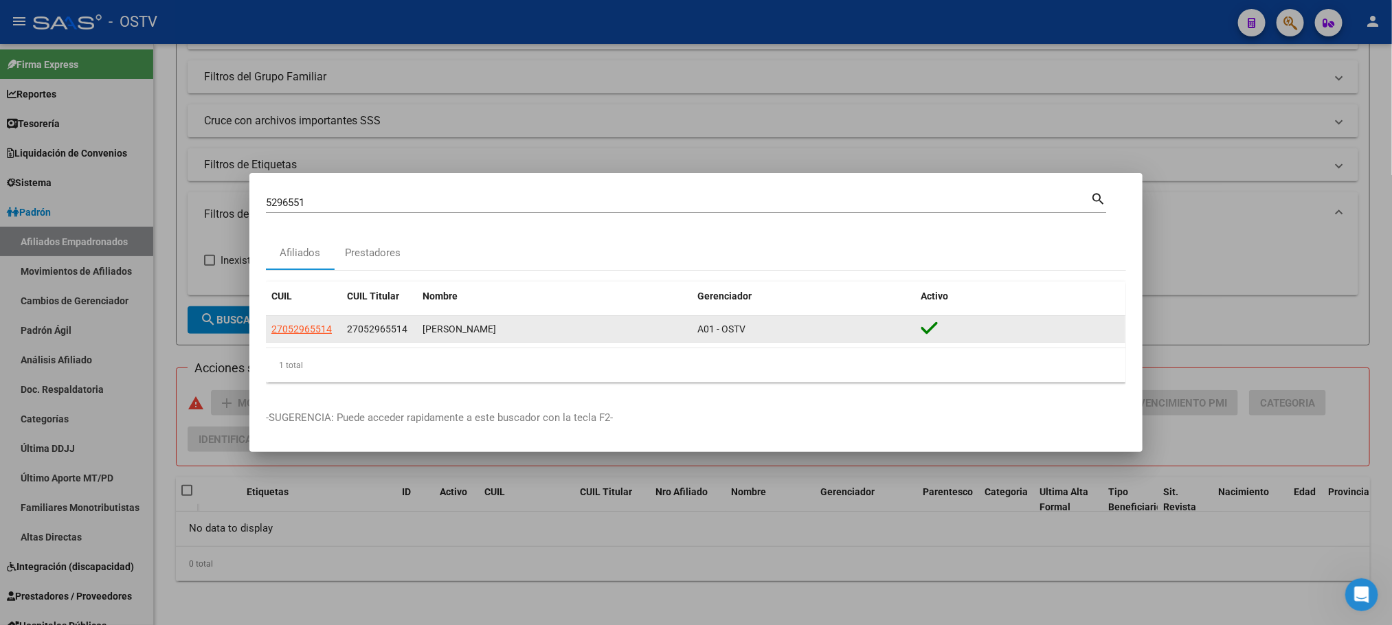
drag, startPoint x: 408, startPoint y: 328, endPoint x: 349, endPoint y: 332, distance: 59.2
click at [349, 332] on div "27052965514" at bounding box center [379, 329] width 65 height 16
copy span "27052965514"
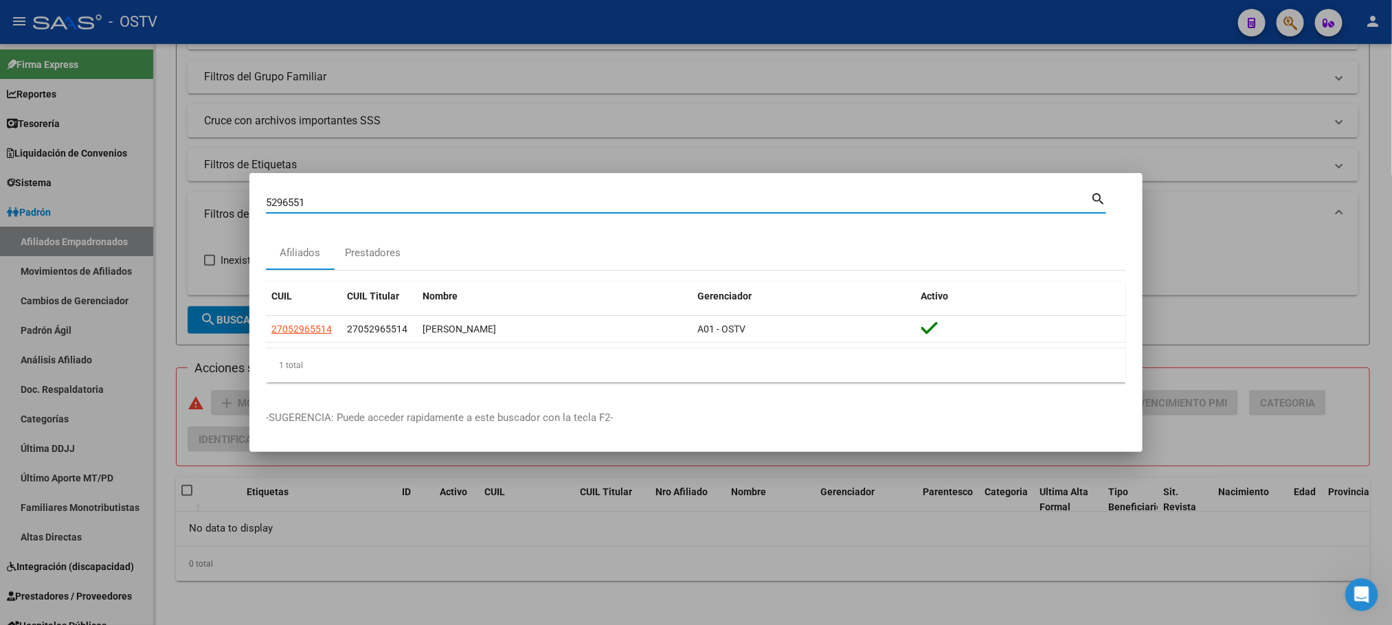
click at [323, 196] on input "5296551" at bounding box center [678, 202] width 824 height 12
paste input "4083548"
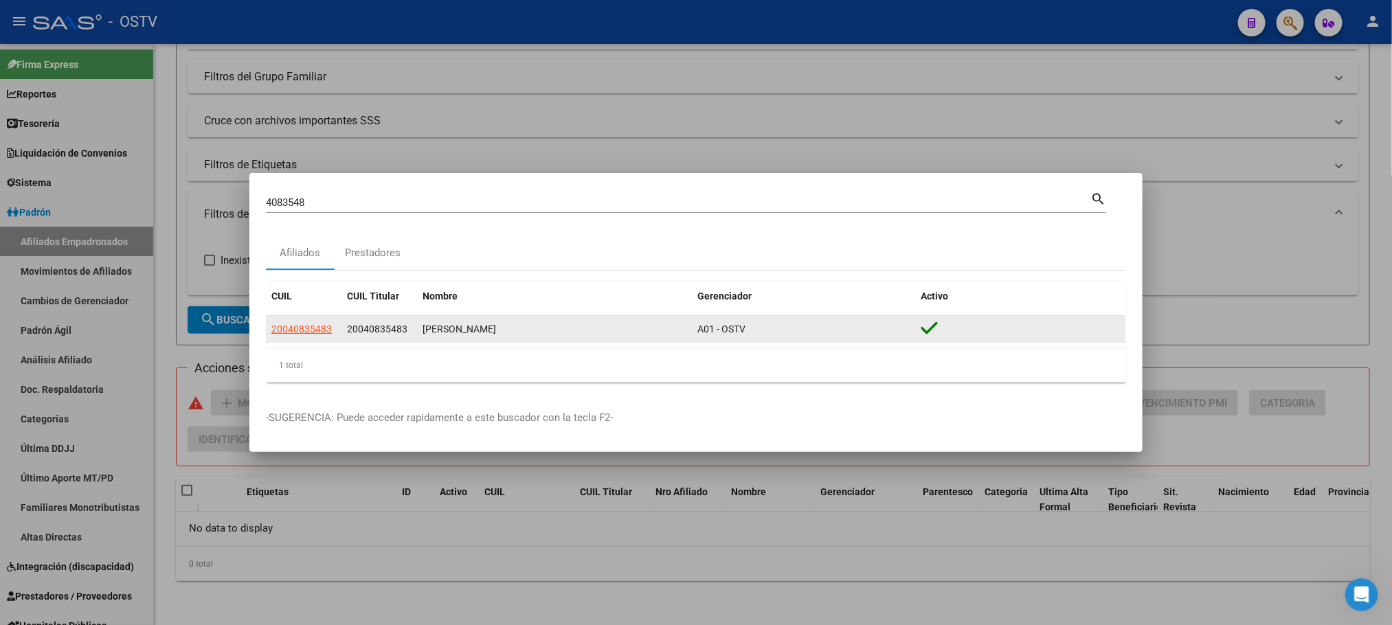
drag, startPoint x: 411, startPoint y: 334, endPoint x: 348, endPoint y: 339, distance: 62.6
click at [348, 339] on datatable-body-cell "20040835483" at bounding box center [379, 329] width 76 height 27
copy span "20040835483"
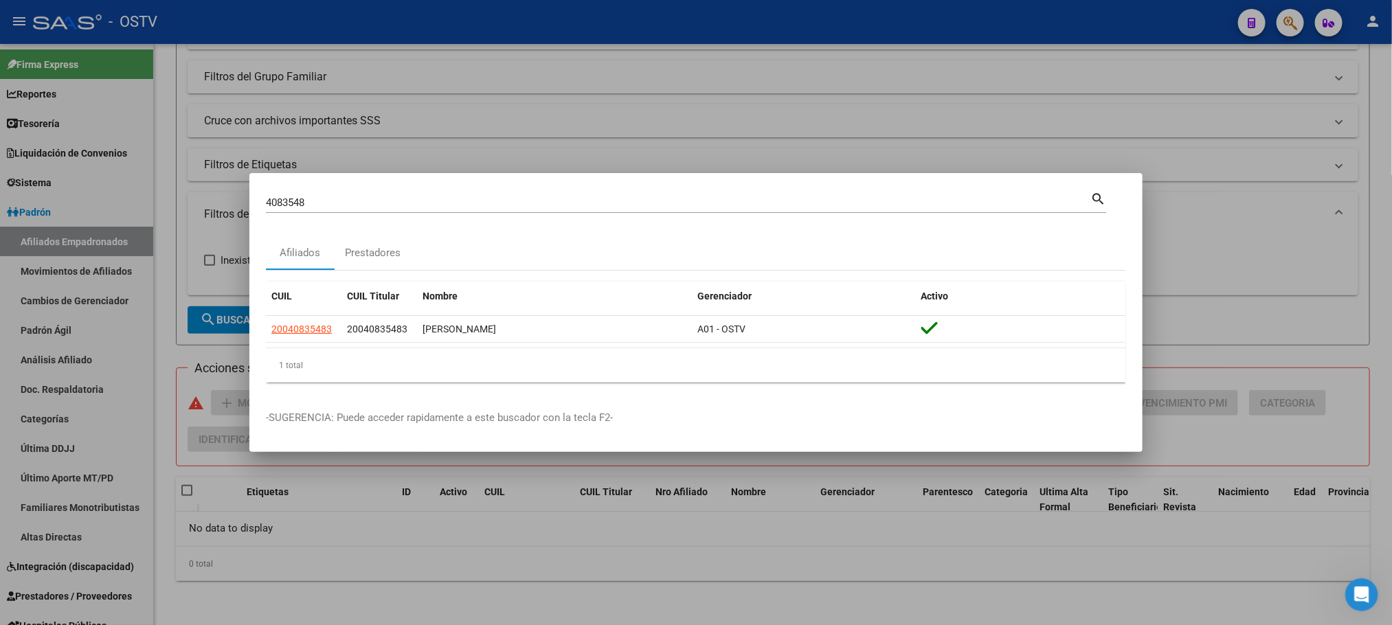
click at [313, 203] on input "4083548" at bounding box center [678, 202] width 824 height 12
paste input "826632"
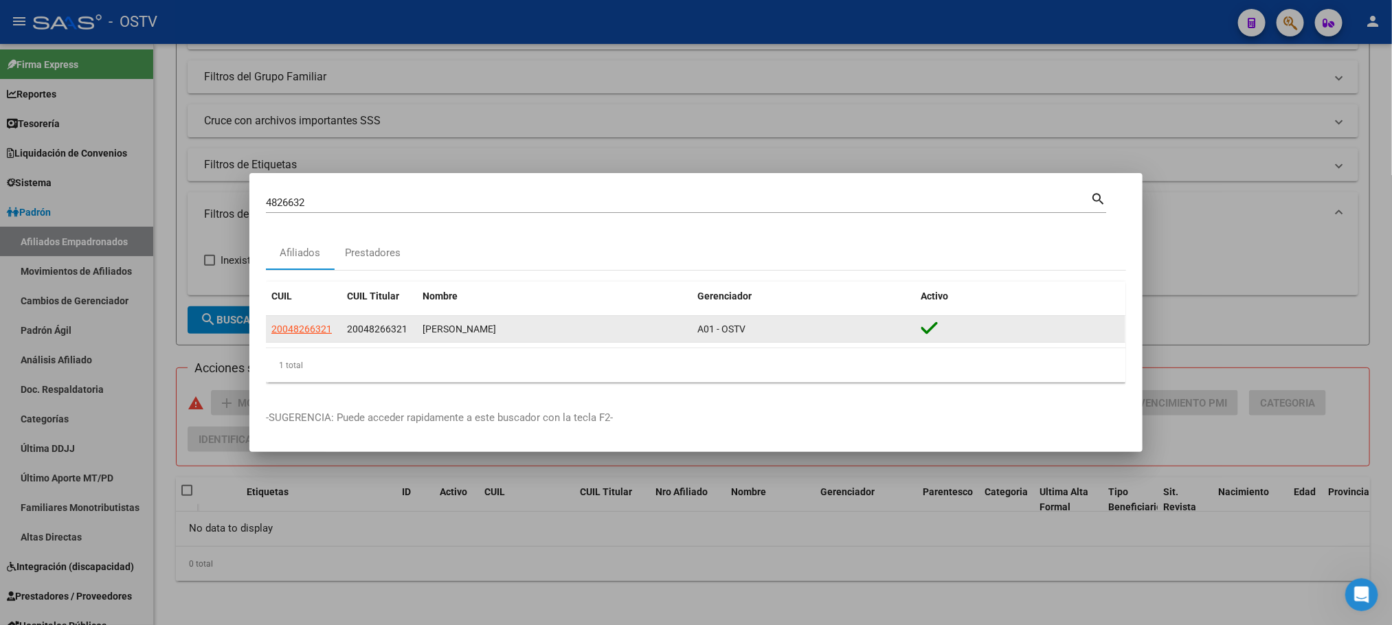
drag, startPoint x: 410, startPoint y: 334, endPoint x: 346, endPoint y: 338, distance: 64.0
click at [346, 338] on datatable-body-cell "20048266321" at bounding box center [379, 329] width 76 height 27
copy span "20048266321"
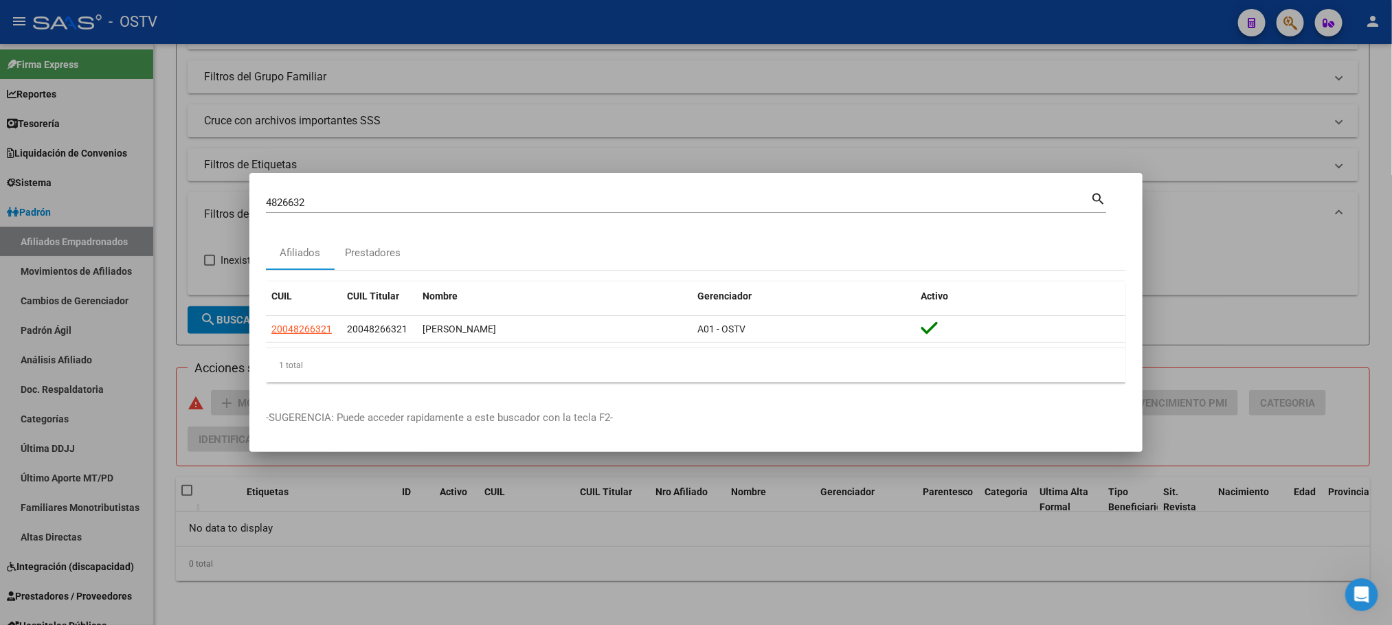
click at [326, 202] on input "4826632" at bounding box center [678, 202] width 824 height 12
paste input "2762446"
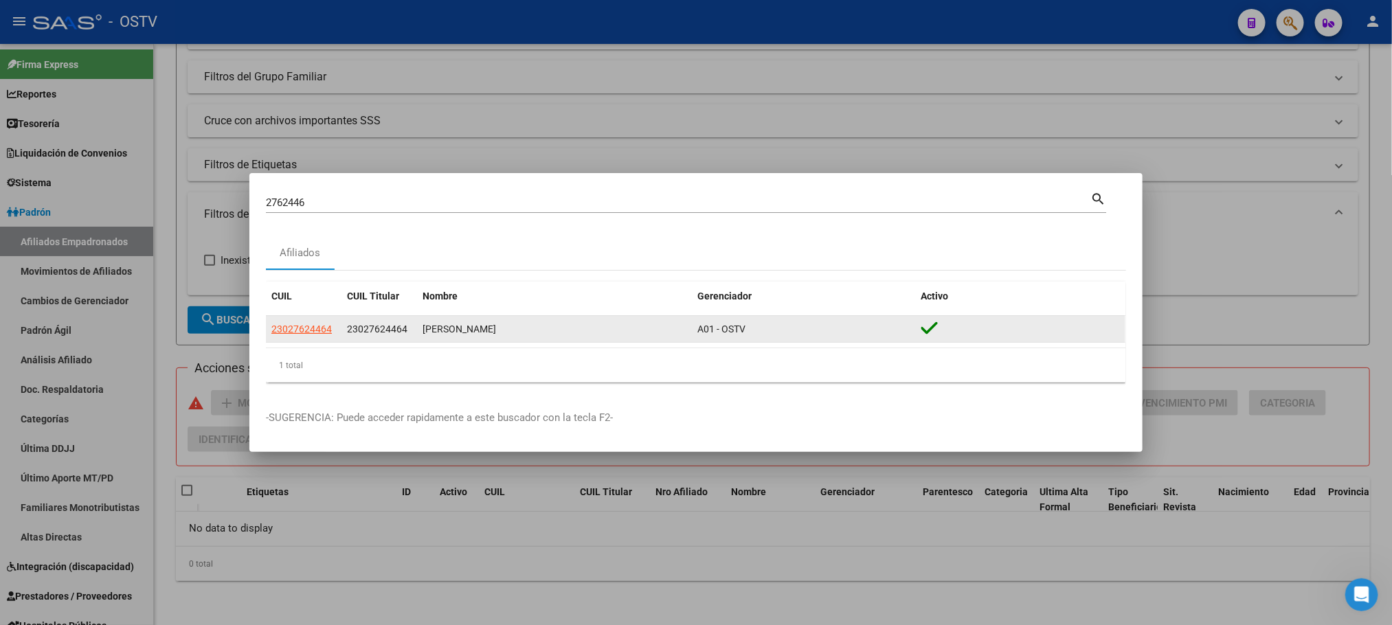
drag, startPoint x: 421, startPoint y: 328, endPoint x: 348, endPoint y: 334, distance: 73.0
click at [348, 334] on div "23027624464 23027624464 [PERSON_NAME] A01 - OSTV" at bounding box center [695, 329] width 859 height 27
copy span "23027624464"
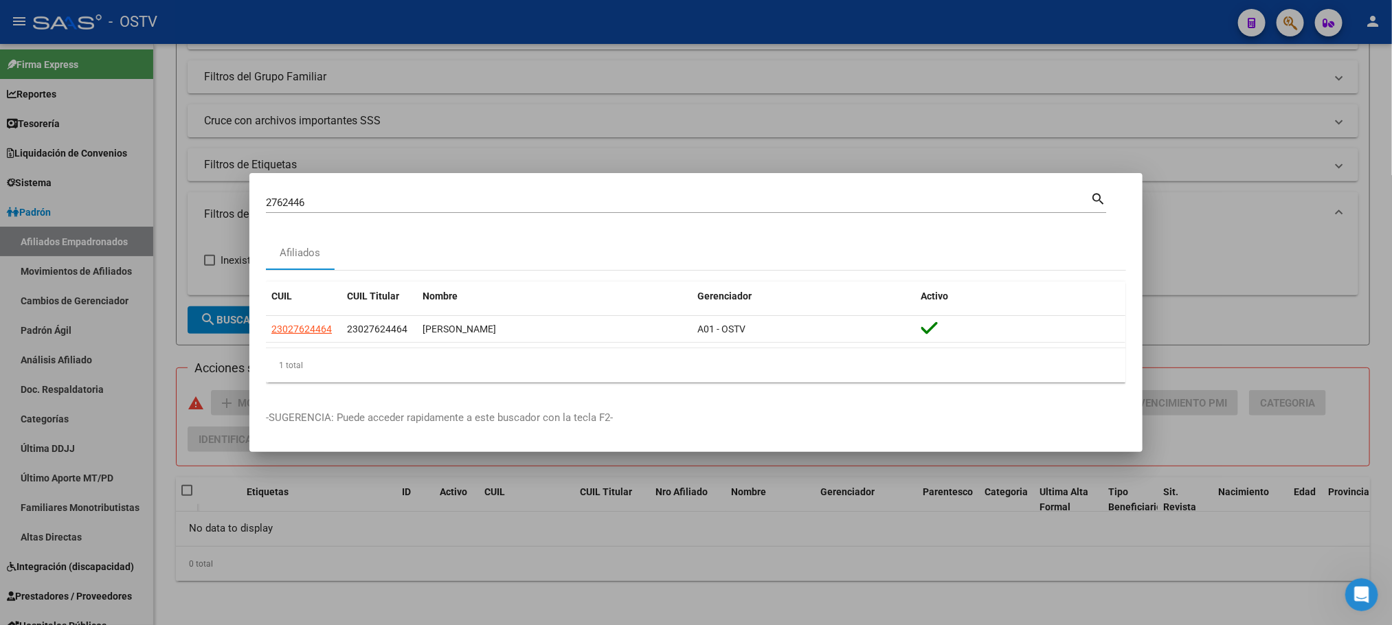
click at [319, 201] on input "2762446" at bounding box center [678, 202] width 824 height 12
paste input "3027624464"
drag, startPoint x: 348, startPoint y: 207, endPoint x: 144, endPoint y: 215, distance: 204.2
click at [144, 215] on div "23027624464 Buscar (apellido, dni, cuil, nro traspaso, cuit, obra social) searc…" at bounding box center [696, 312] width 1392 height 625
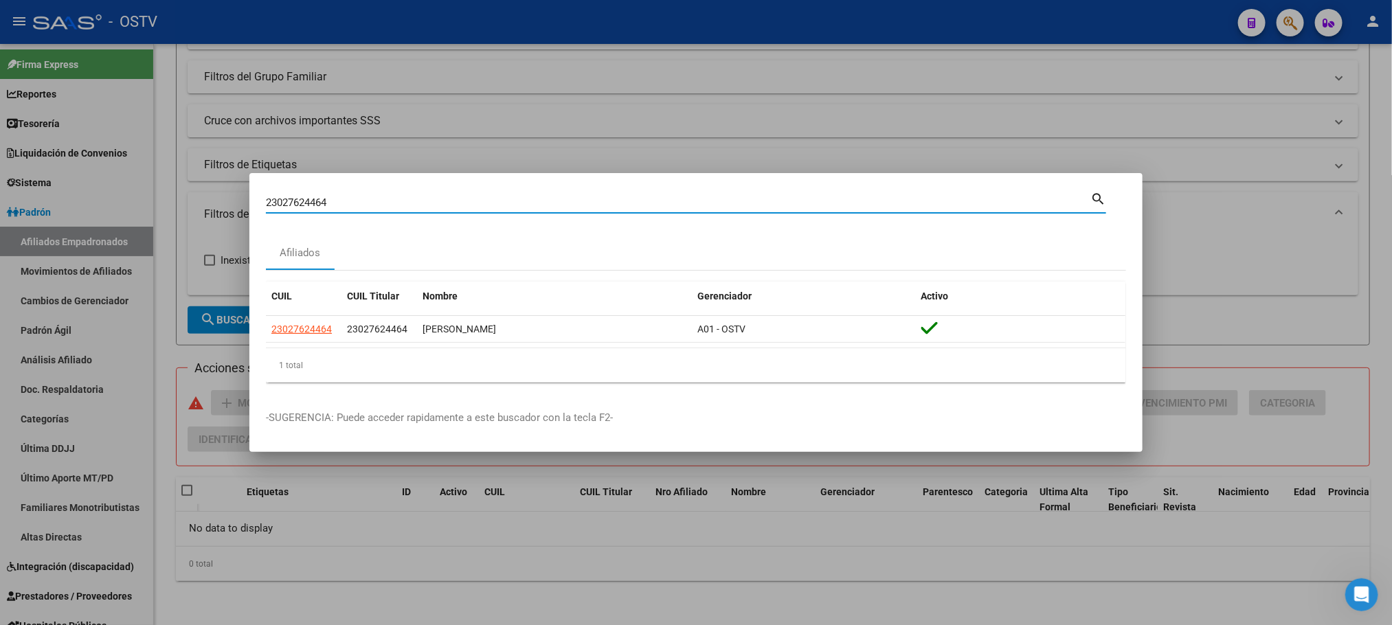
click at [330, 206] on input "23027624464" at bounding box center [678, 202] width 824 height 12
paste input "1438001"
type input "1438001"
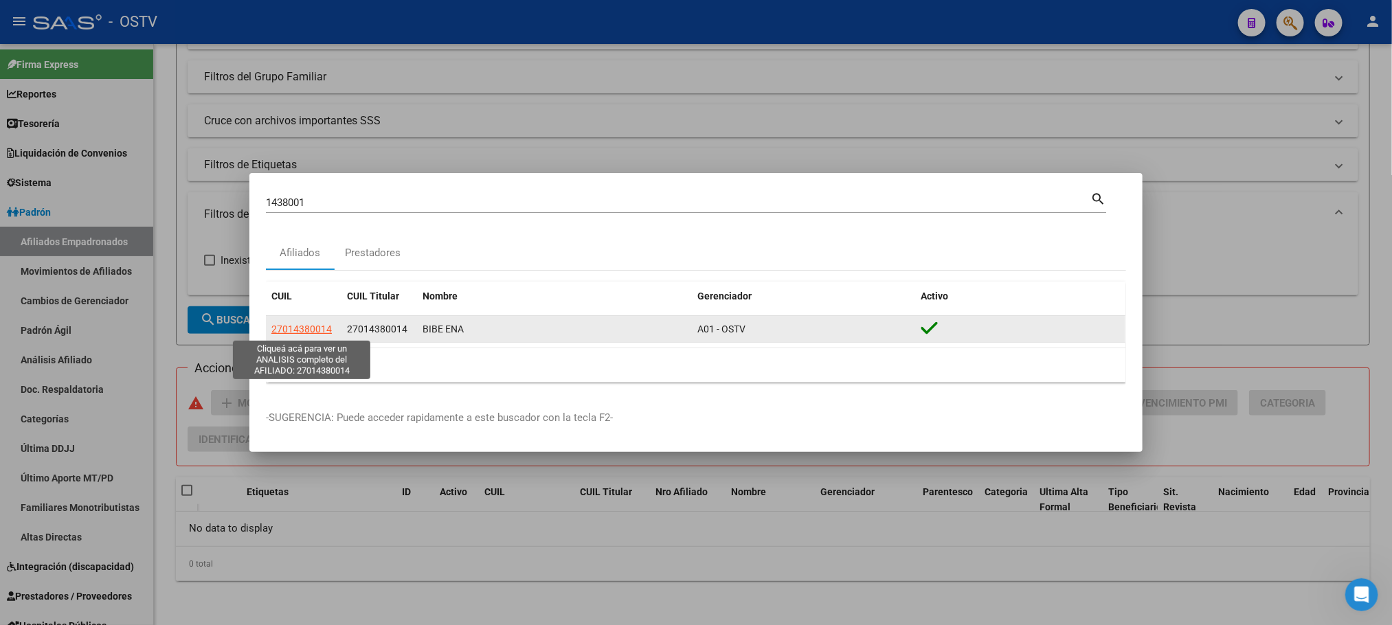
click at [315, 326] on span "27014380014" at bounding box center [301, 328] width 60 height 11
type textarea "27014380014"
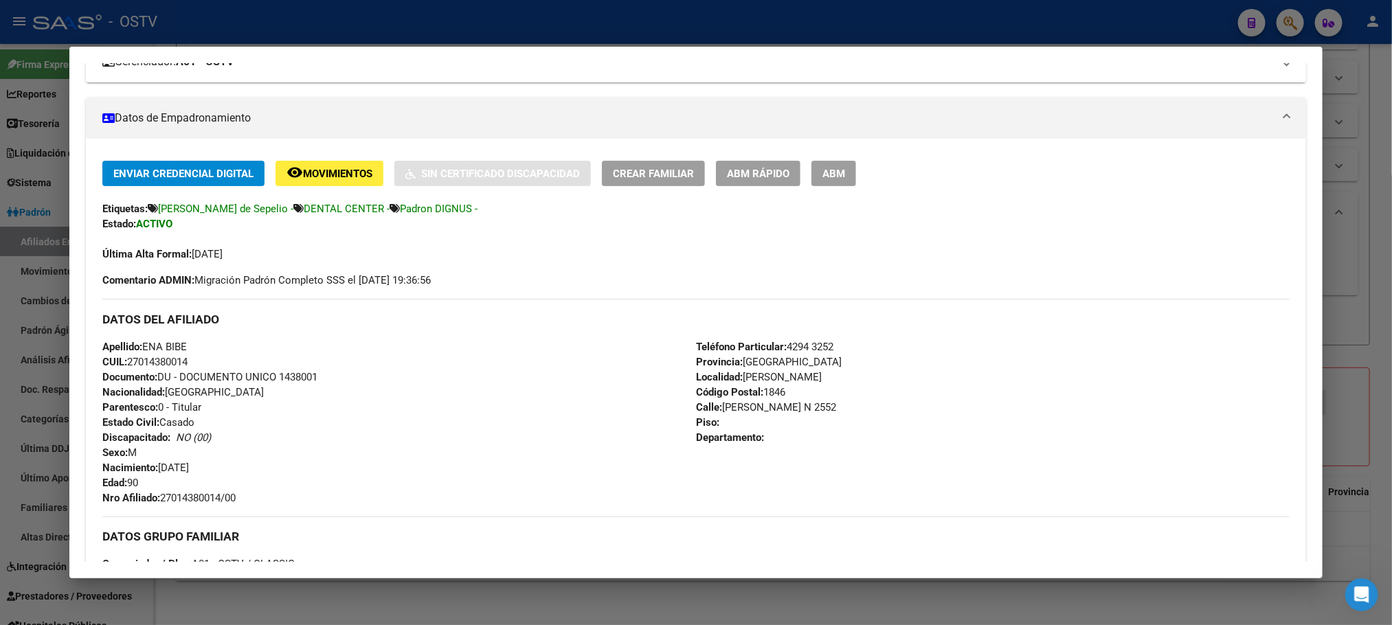
scroll to position [206, 0]
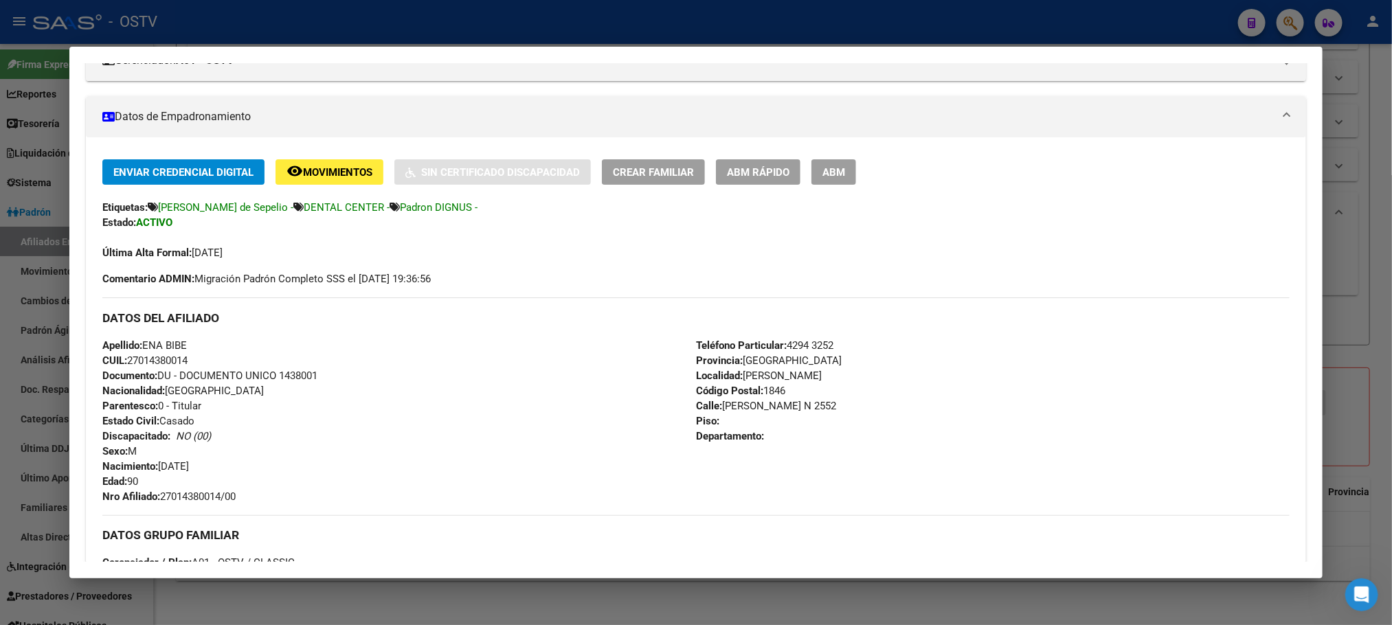
drag, startPoint x: 192, startPoint y: 359, endPoint x: 126, endPoint y: 361, distance: 65.9
click at [126, 361] on div "Apellido: ENA BIBE CUIL: 27014380014 Documento: DU - DOCUMENTO UNICO 1438001 Na…" at bounding box center [398, 421] width 593 height 166
copy span "27014380014"
